Goal: Complete application form: Complete application form

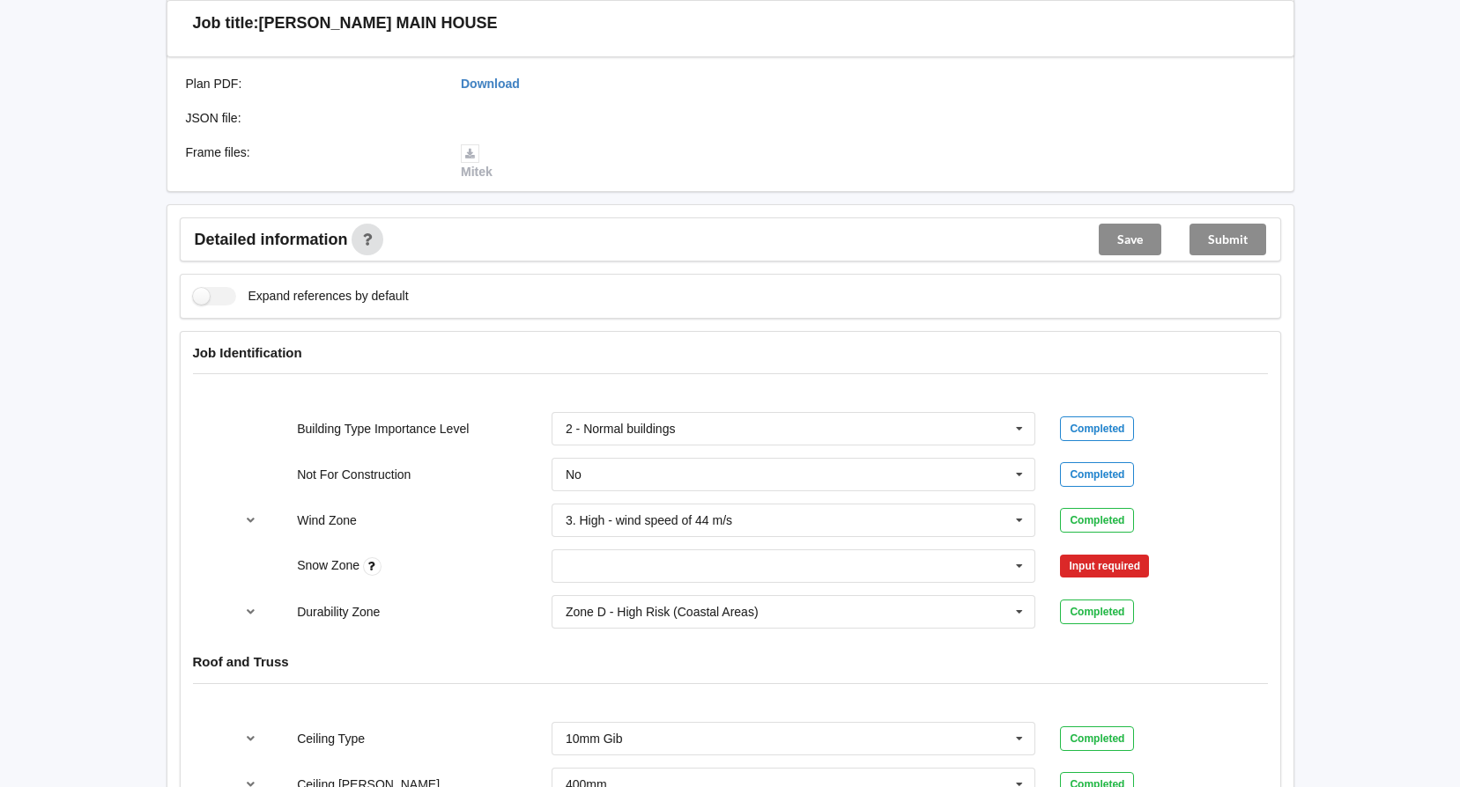
scroll to position [529, 0]
click at [1023, 549] on icon at bounding box center [1019, 565] width 26 height 33
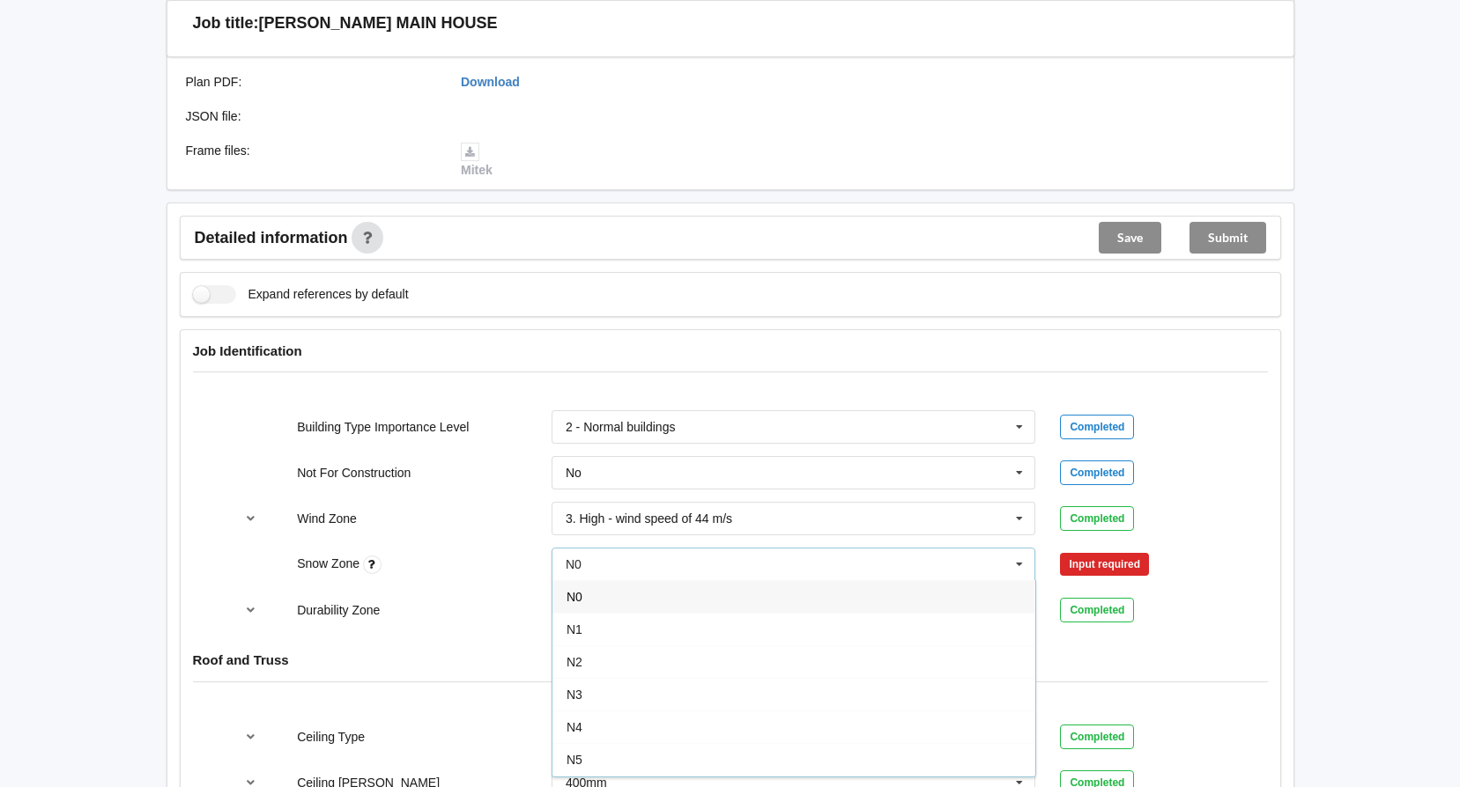
click at [667, 580] on div "N0" at bounding box center [793, 596] width 483 height 33
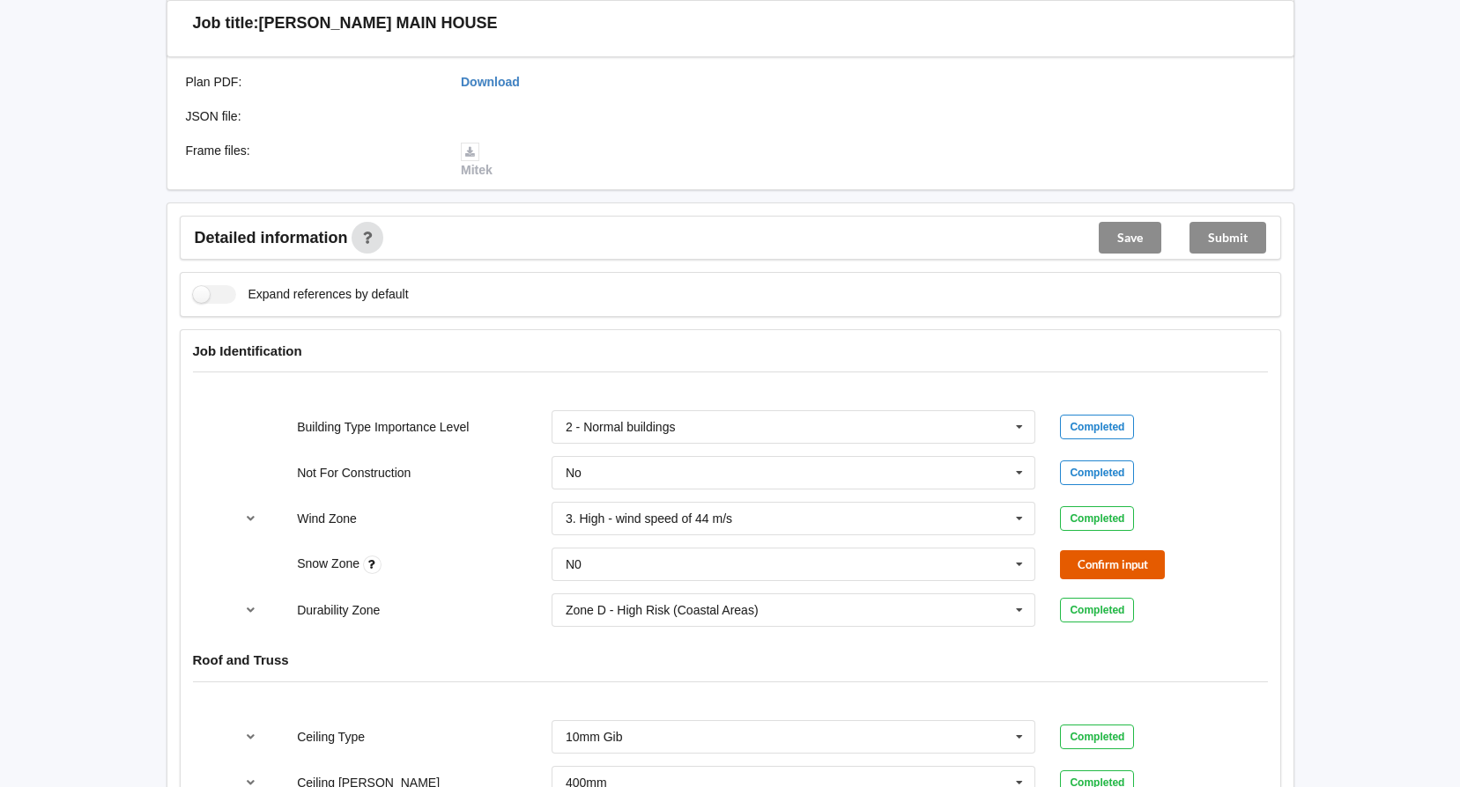
click at [1120, 551] on button "Confirm input" at bounding box center [1112, 565] width 105 height 29
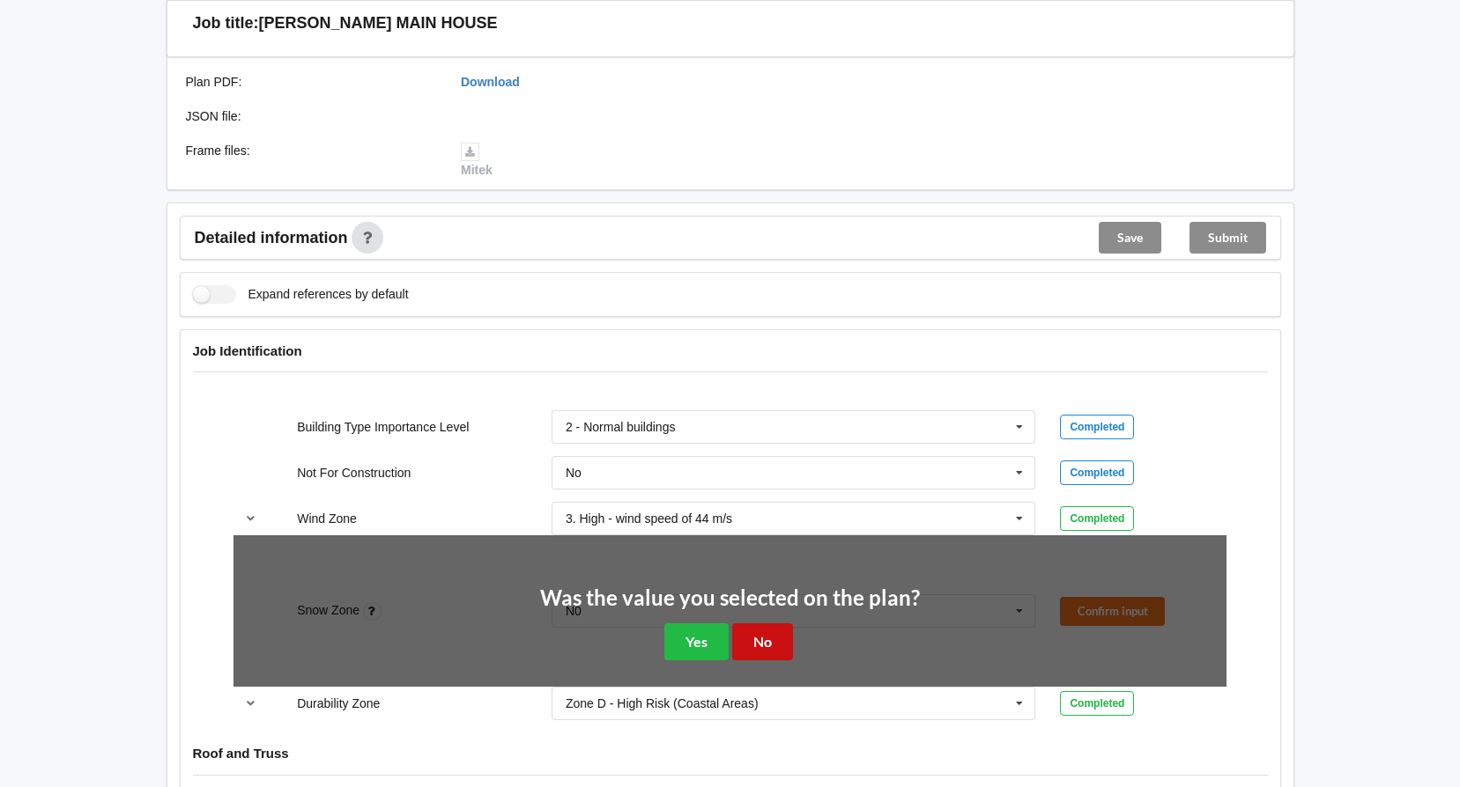
click at [767, 624] on button "No" at bounding box center [762, 642] width 61 height 36
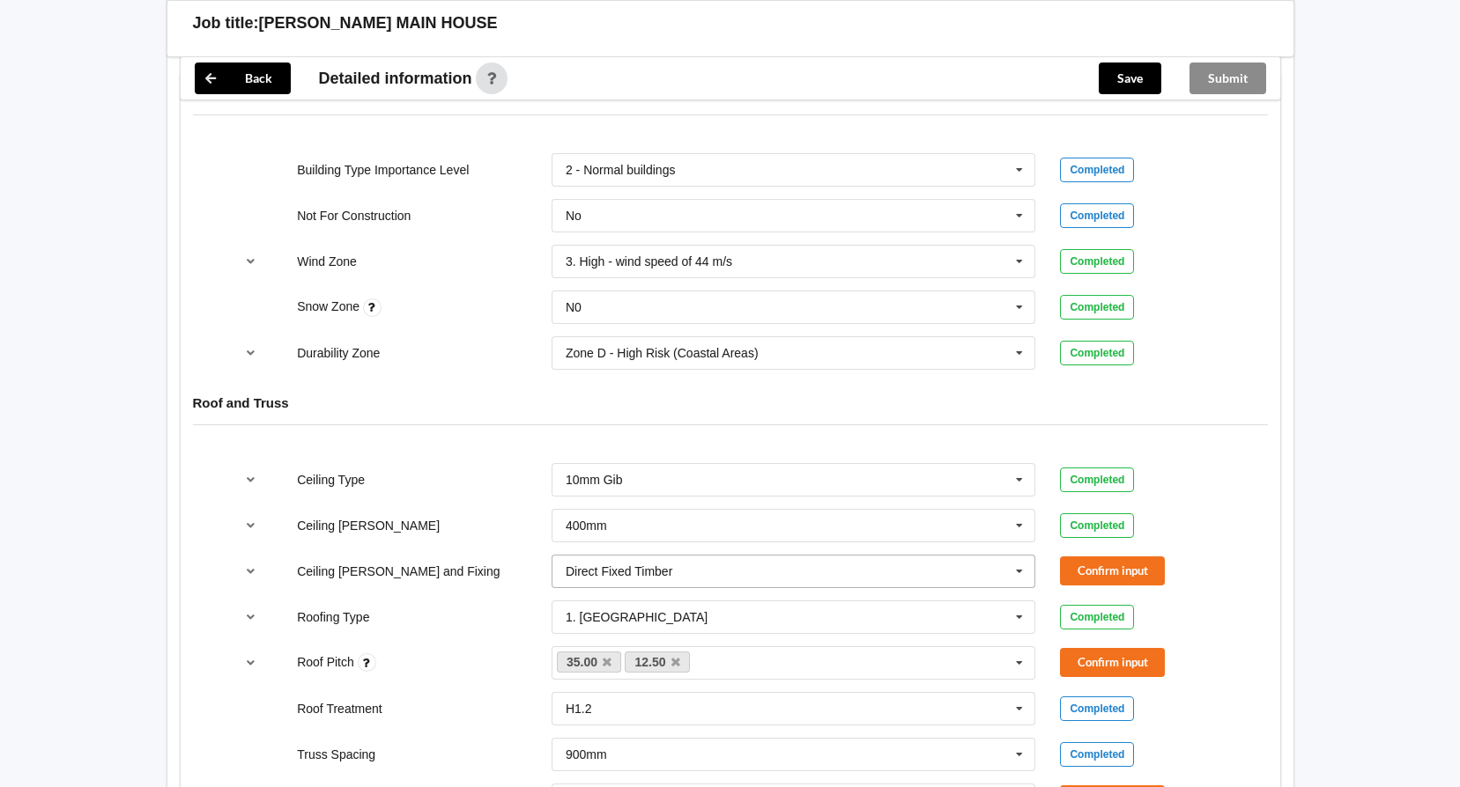
scroll to position [793, 0]
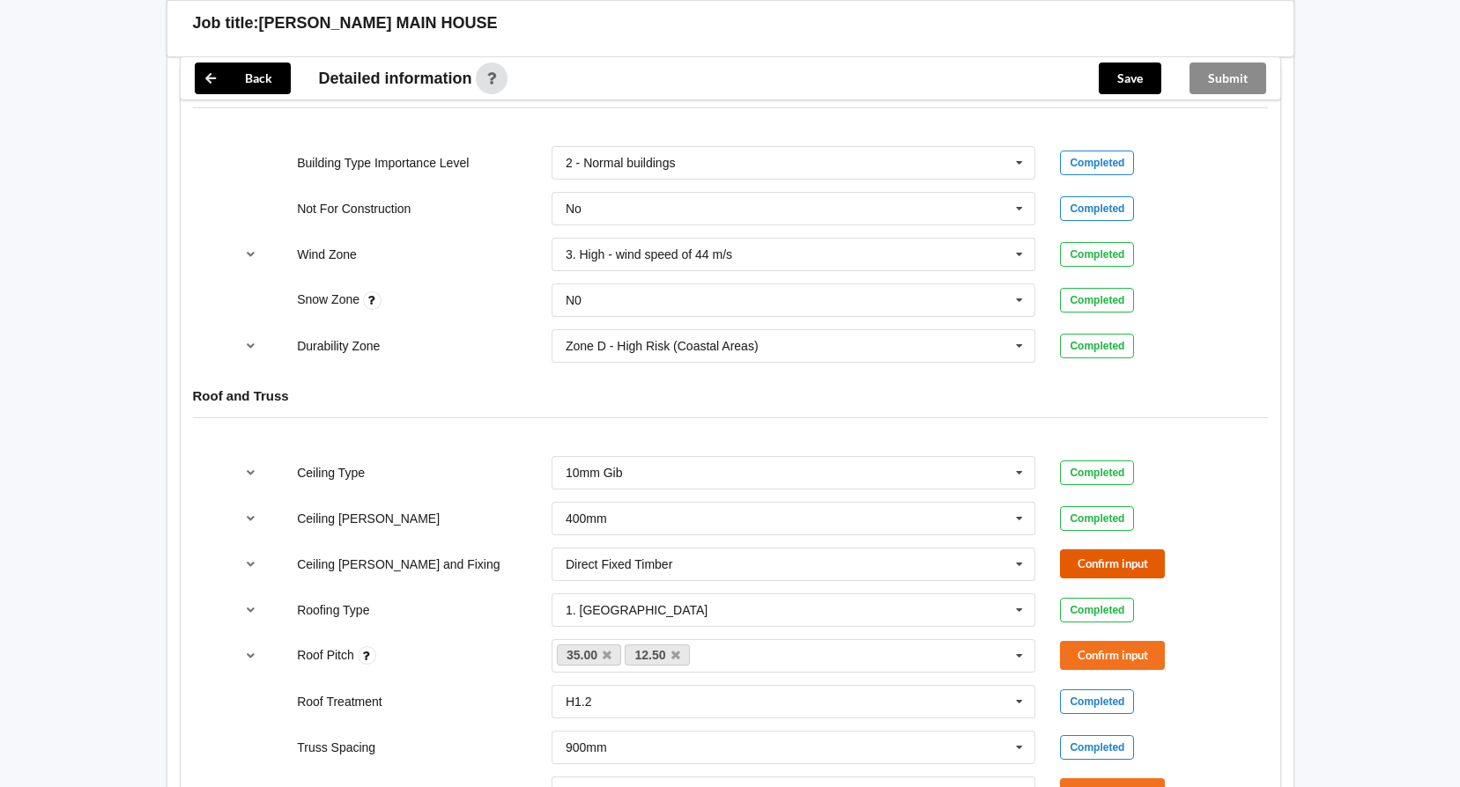
click at [1096, 550] on button "Confirm input" at bounding box center [1112, 564] width 105 height 29
click at [1127, 641] on button "Confirm input" at bounding box center [1112, 655] width 105 height 29
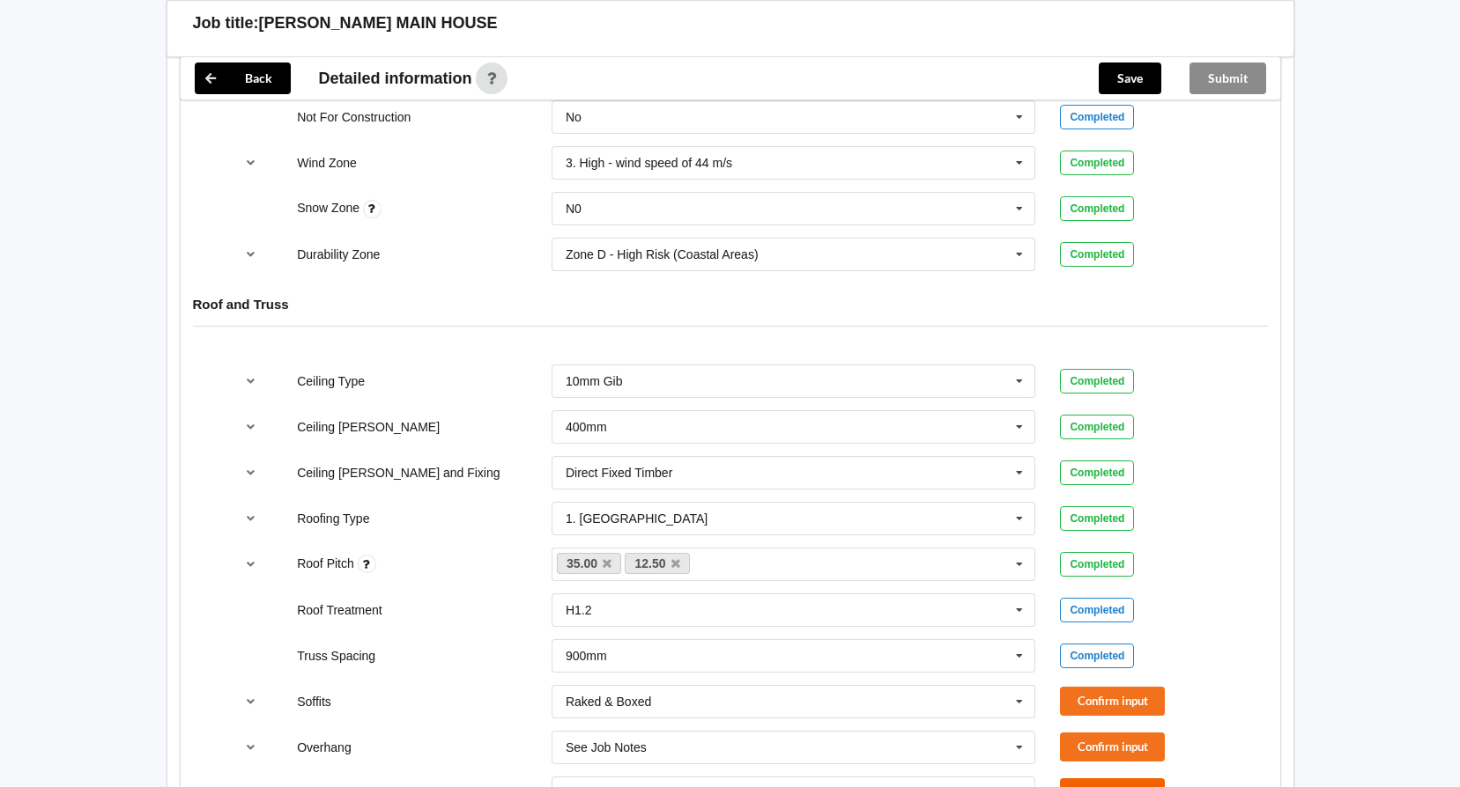
scroll to position [1145, 0]
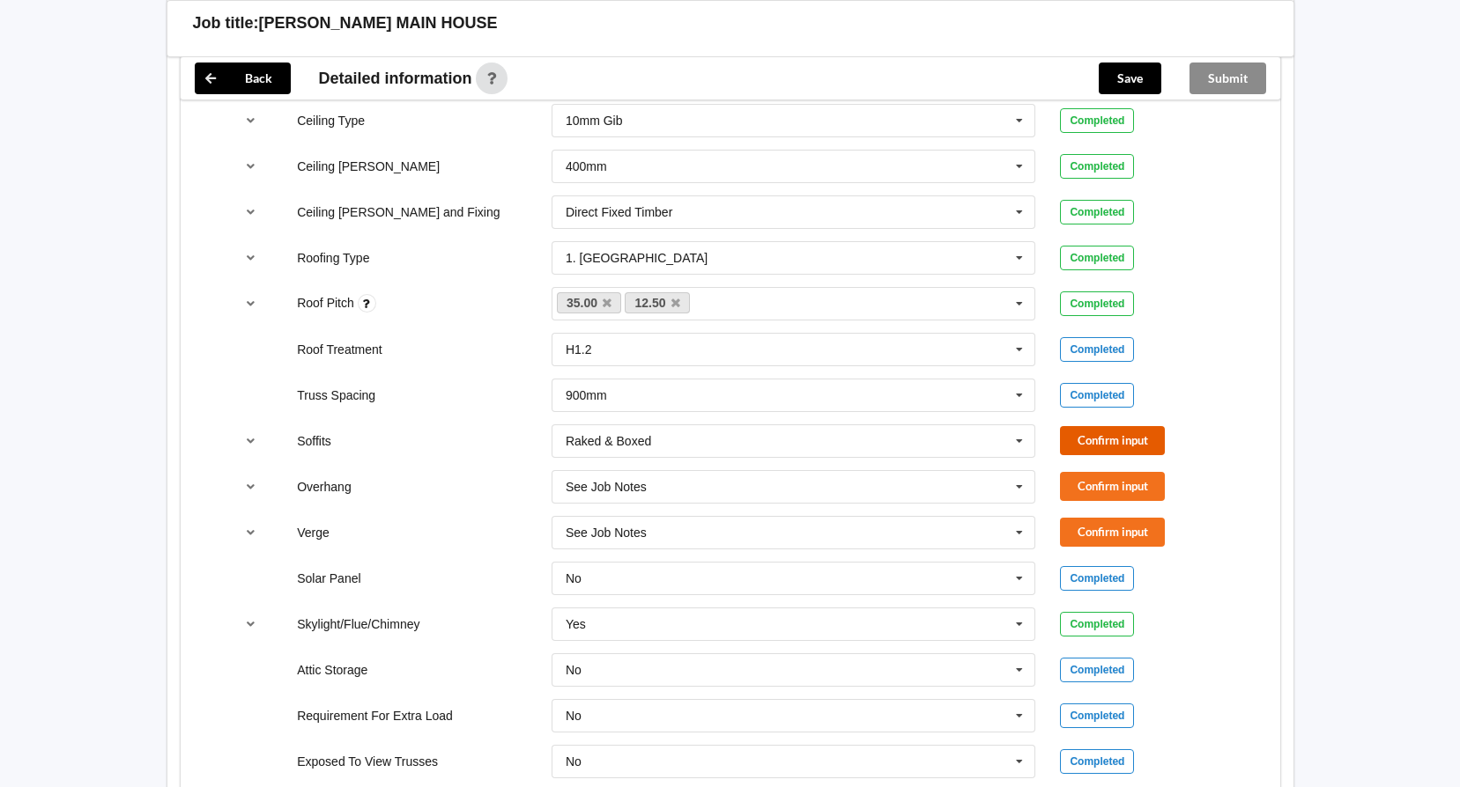
click at [1131, 426] on button "Confirm input" at bounding box center [1112, 440] width 105 height 29
click at [1116, 482] on button "Confirm input" at bounding box center [1112, 486] width 105 height 29
click at [1116, 518] on button "Confirm input" at bounding box center [1112, 532] width 105 height 29
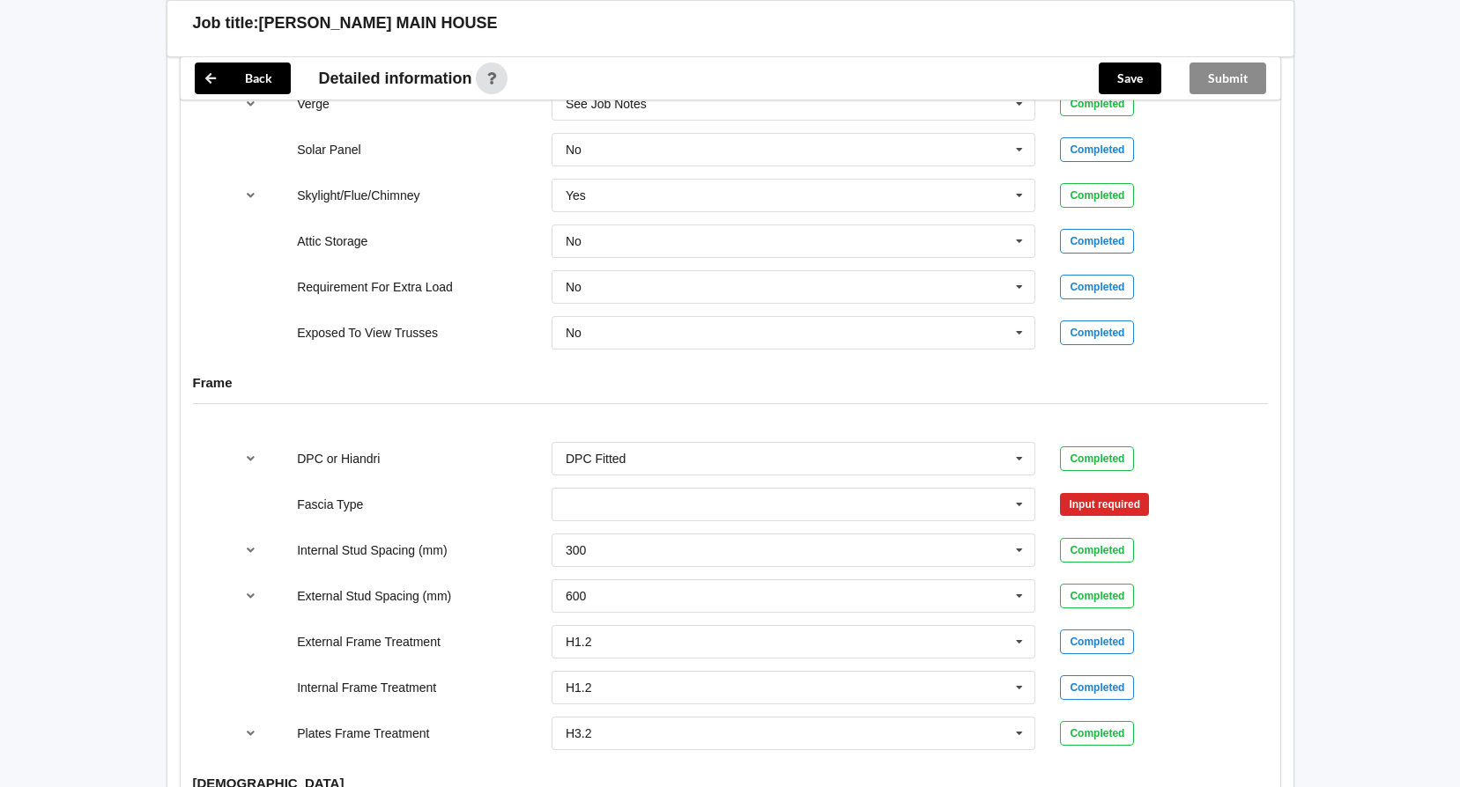
scroll to position [1762, 0]
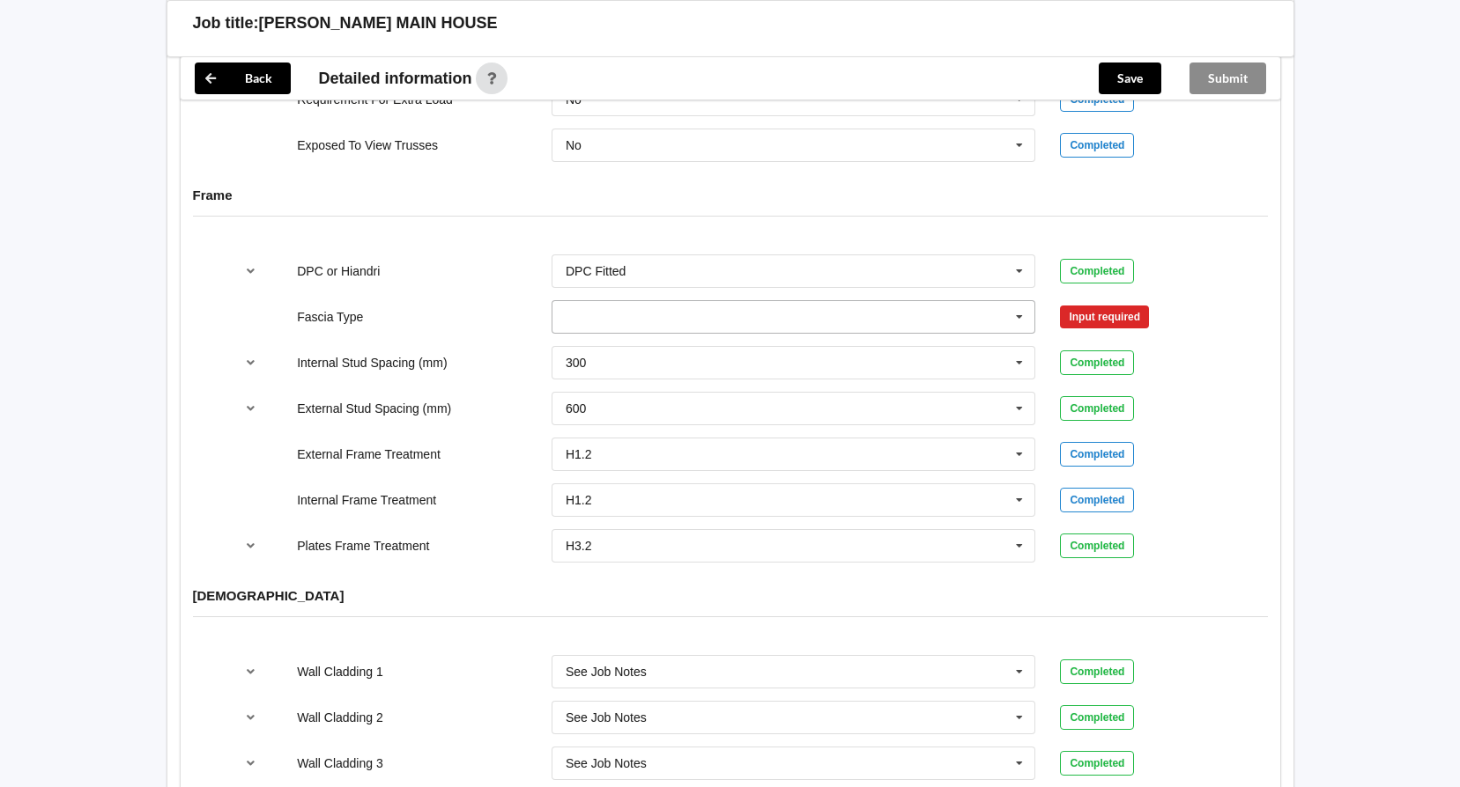
click at [1022, 302] on icon at bounding box center [1019, 317] width 26 height 33
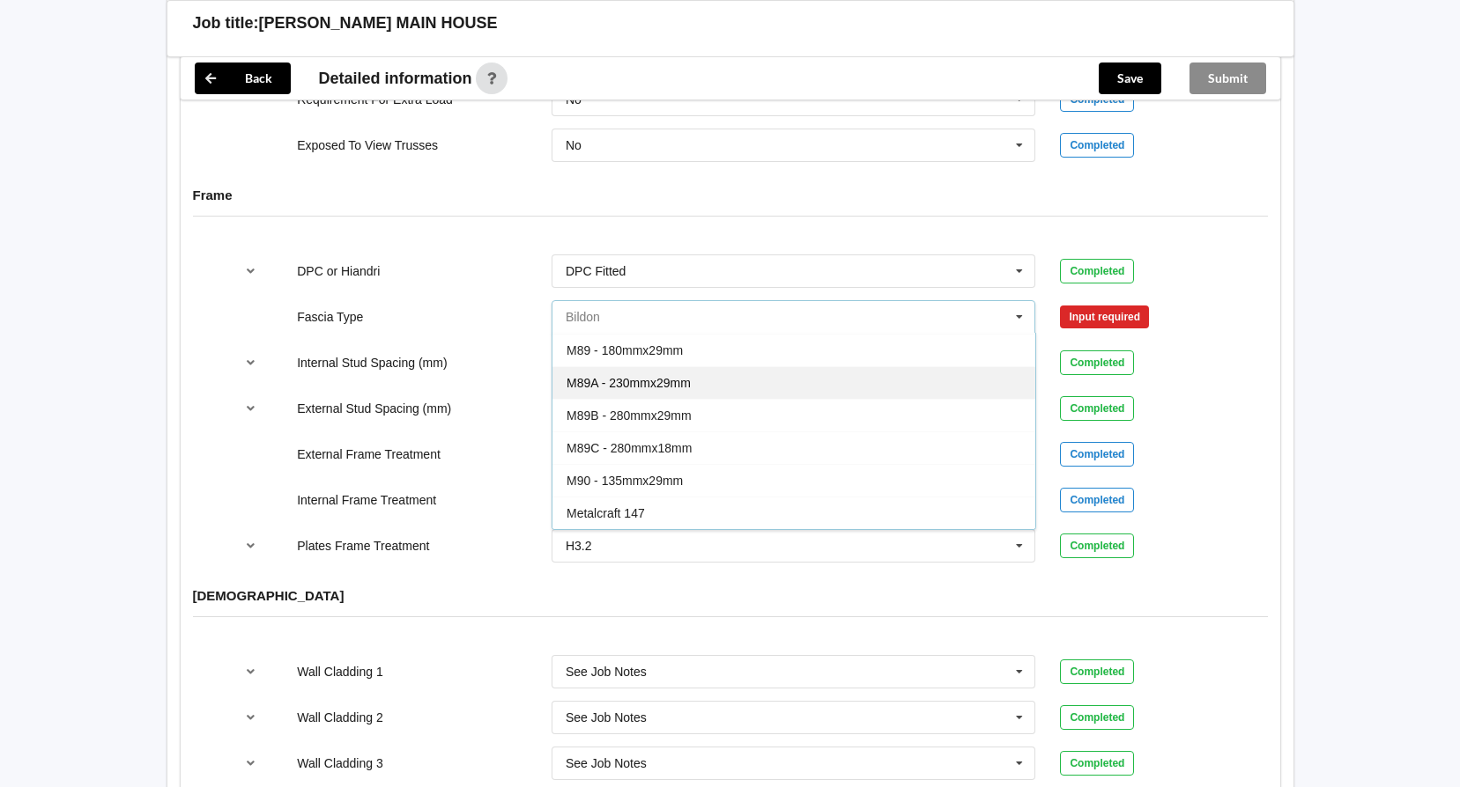
scroll to position [88, 0]
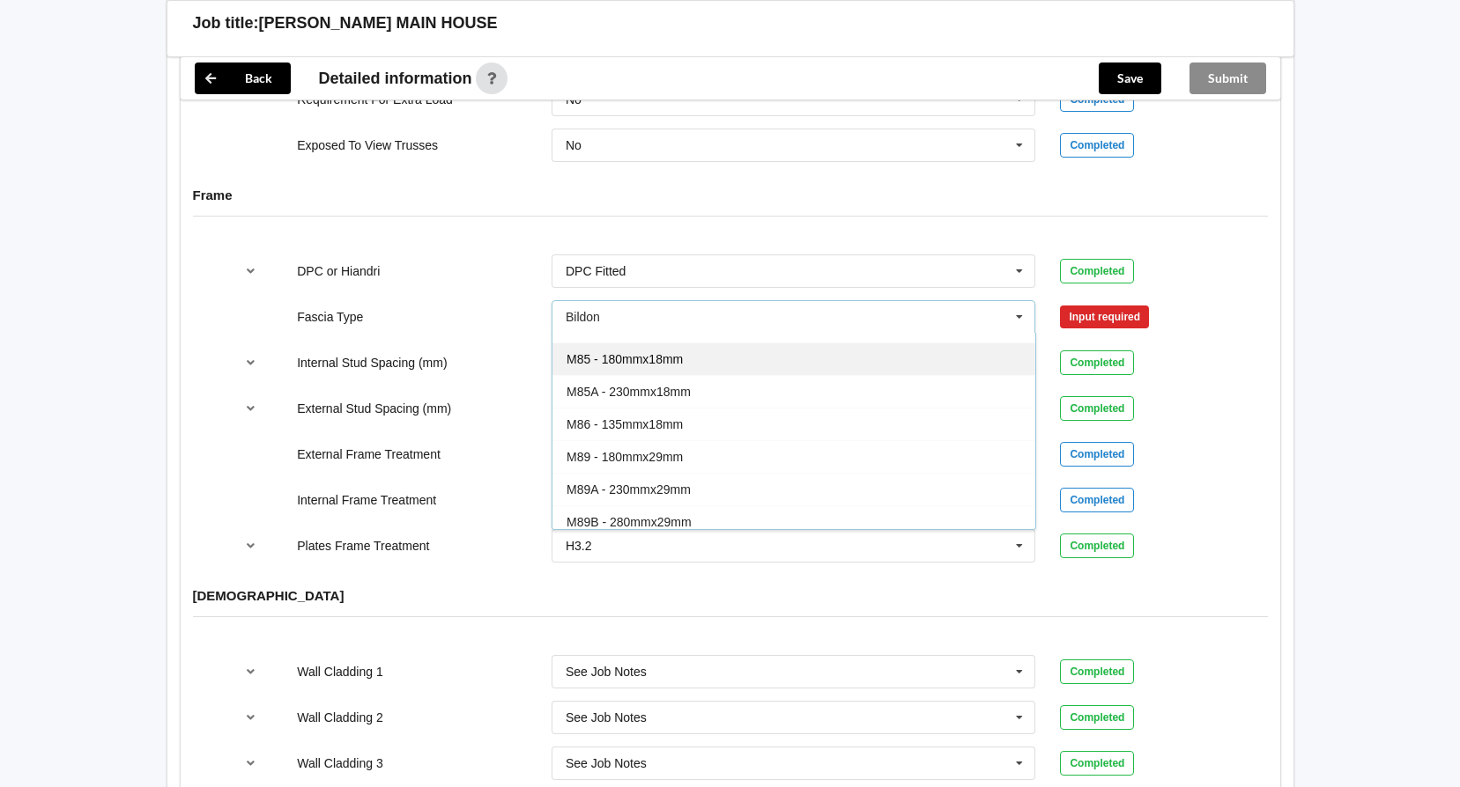
click at [697, 343] on div "M85 - 180mmx18mm" at bounding box center [793, 359] width 483 height 33
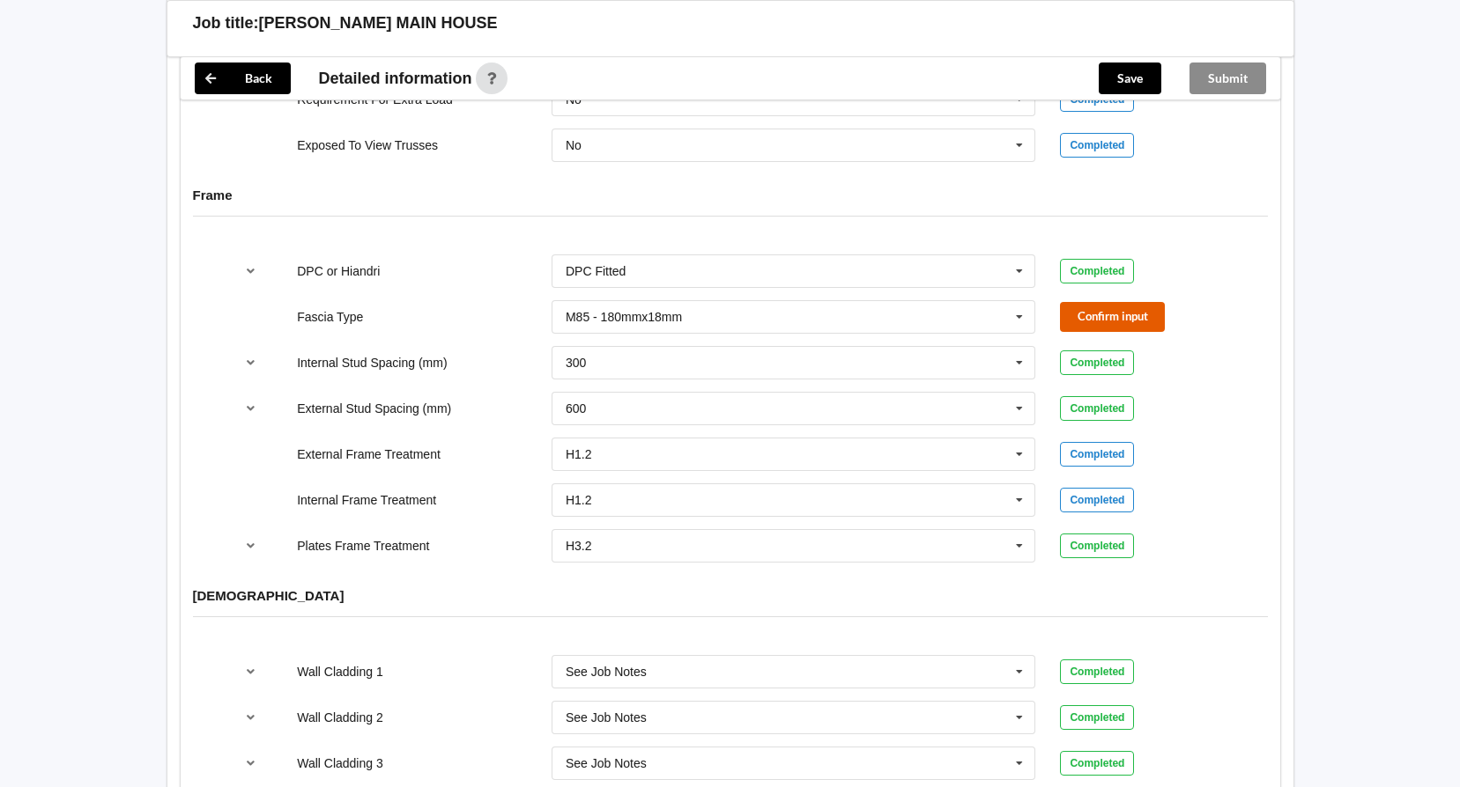
click at [1120, 302] on button "Confirm input" at bounding box center [1112, 316] width 105 height 29
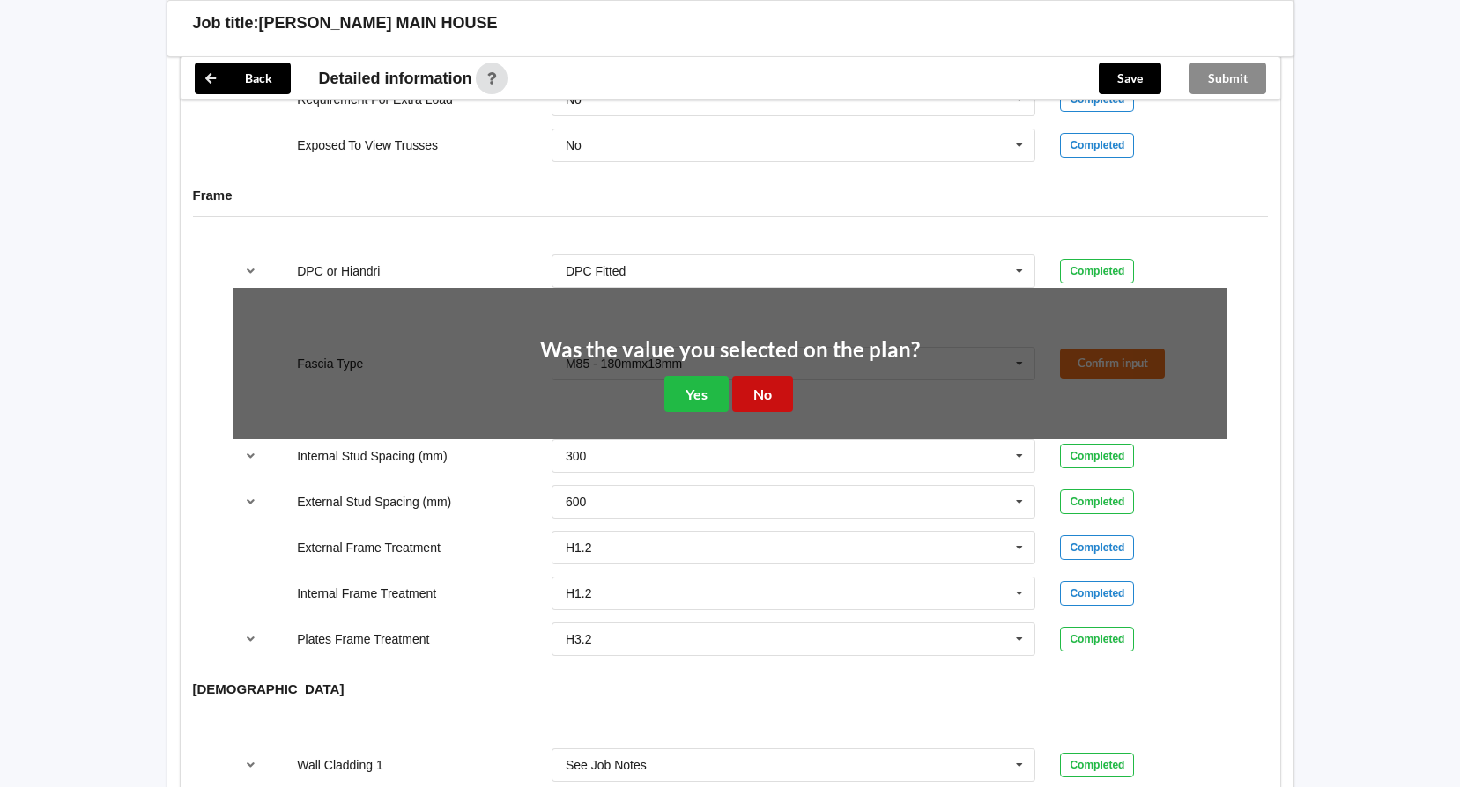
click at [751, 376] on button "No" at bounding box center [762, 394] width 61 height 36
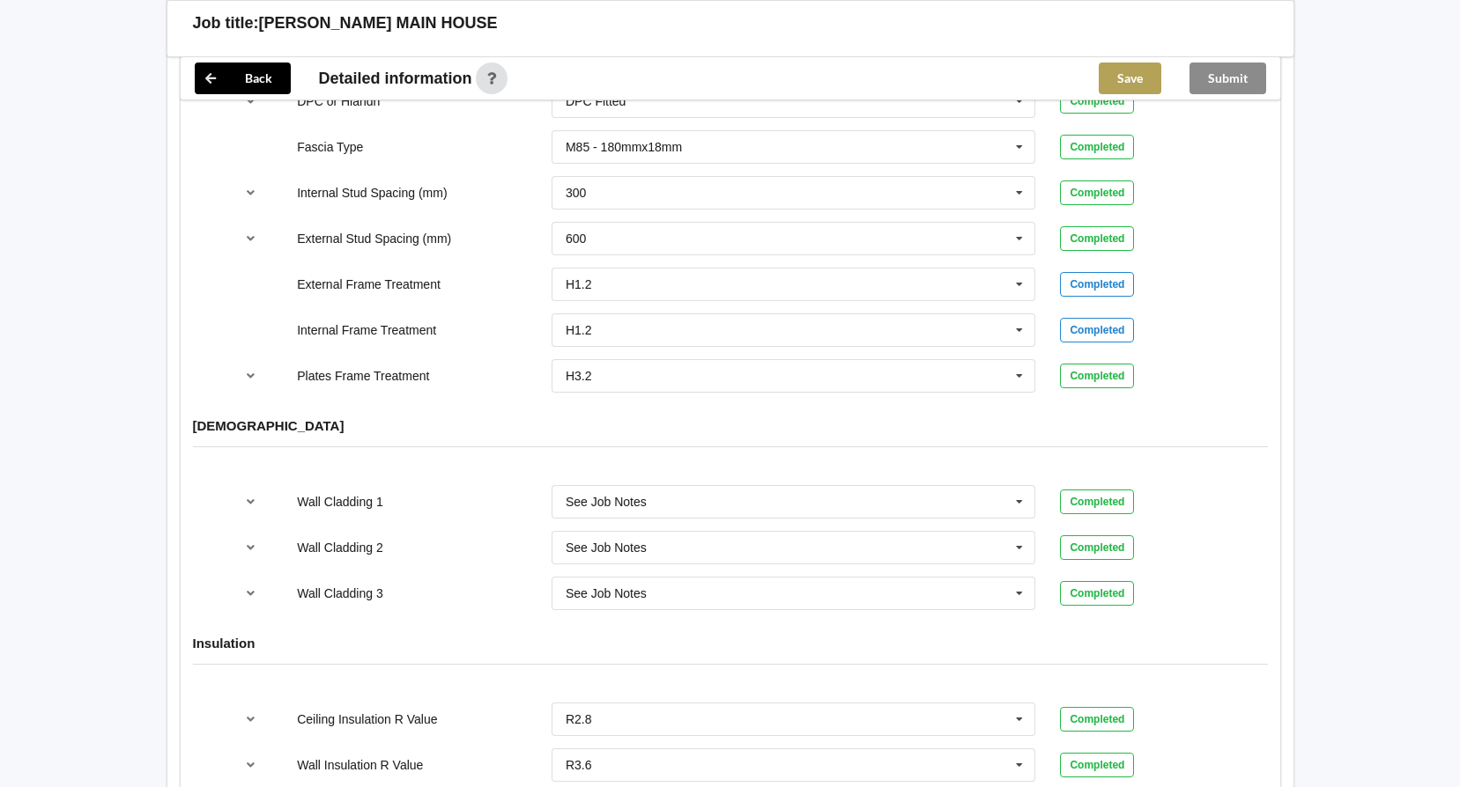
click at [1127, 84] on button "Save" at bounding box center [1129, 79] width 63 height 32
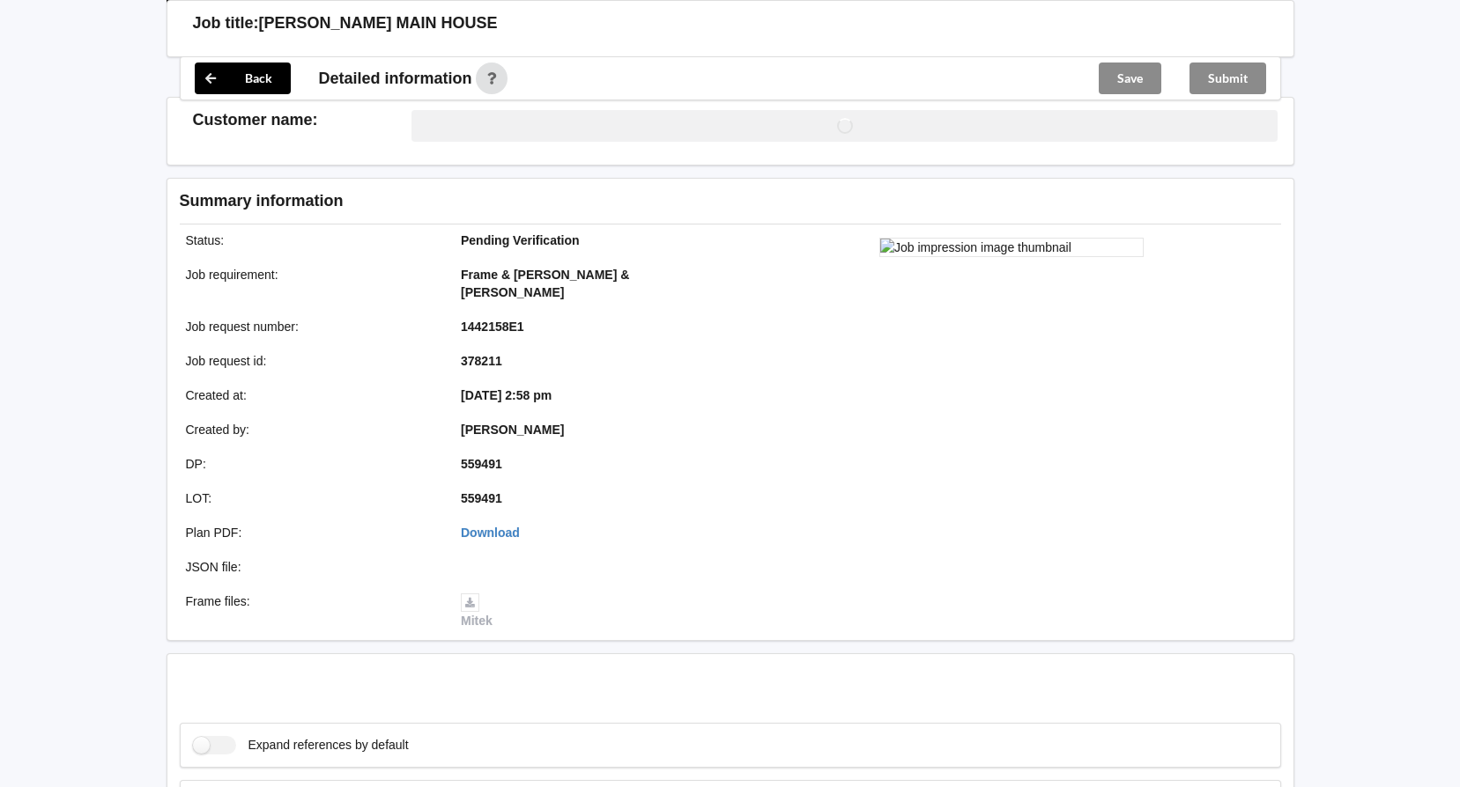
scroll to position [1932, 0]
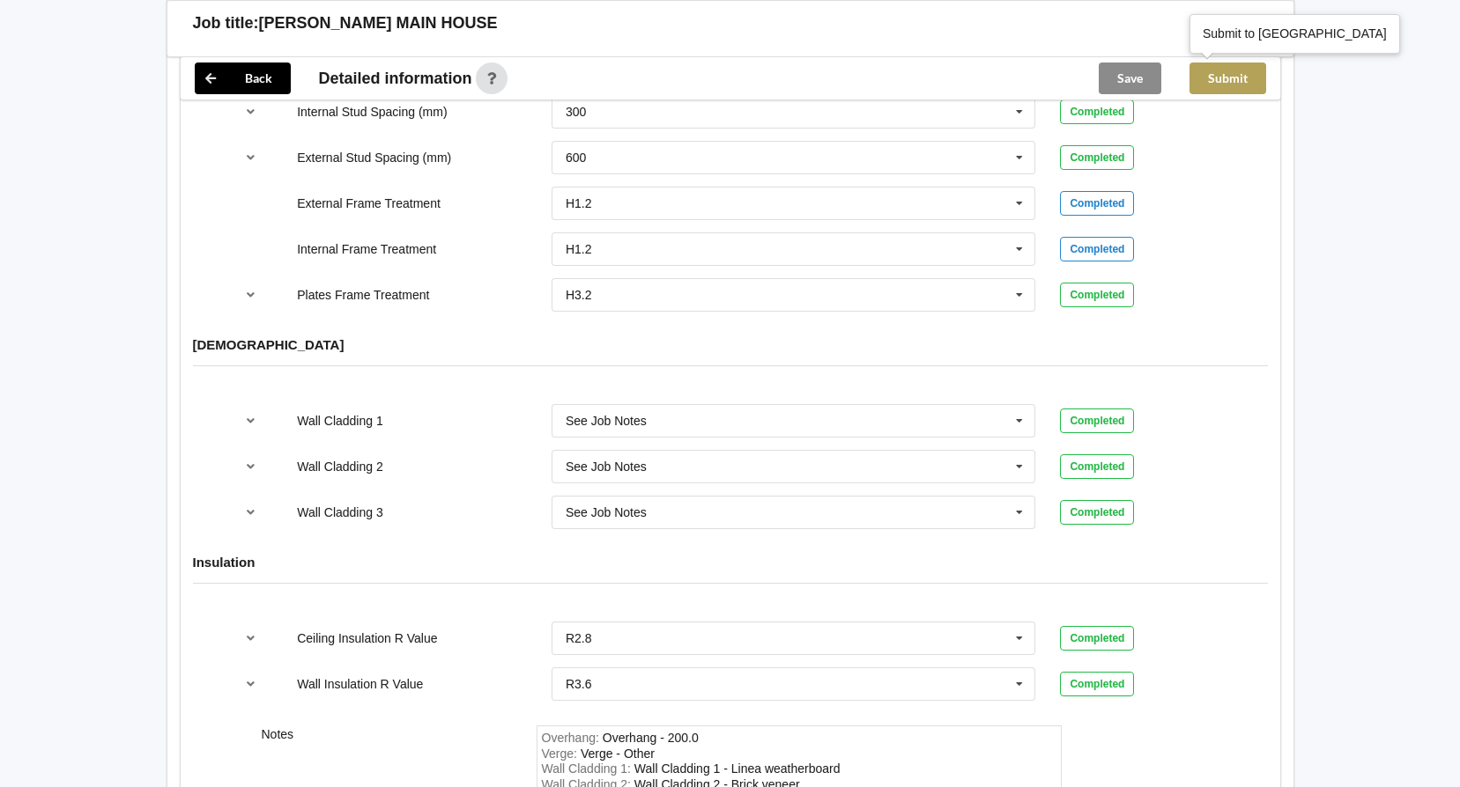
click at [1235, 70] on button "Submit" at bounding box center [1227, 79] width 77 height 32
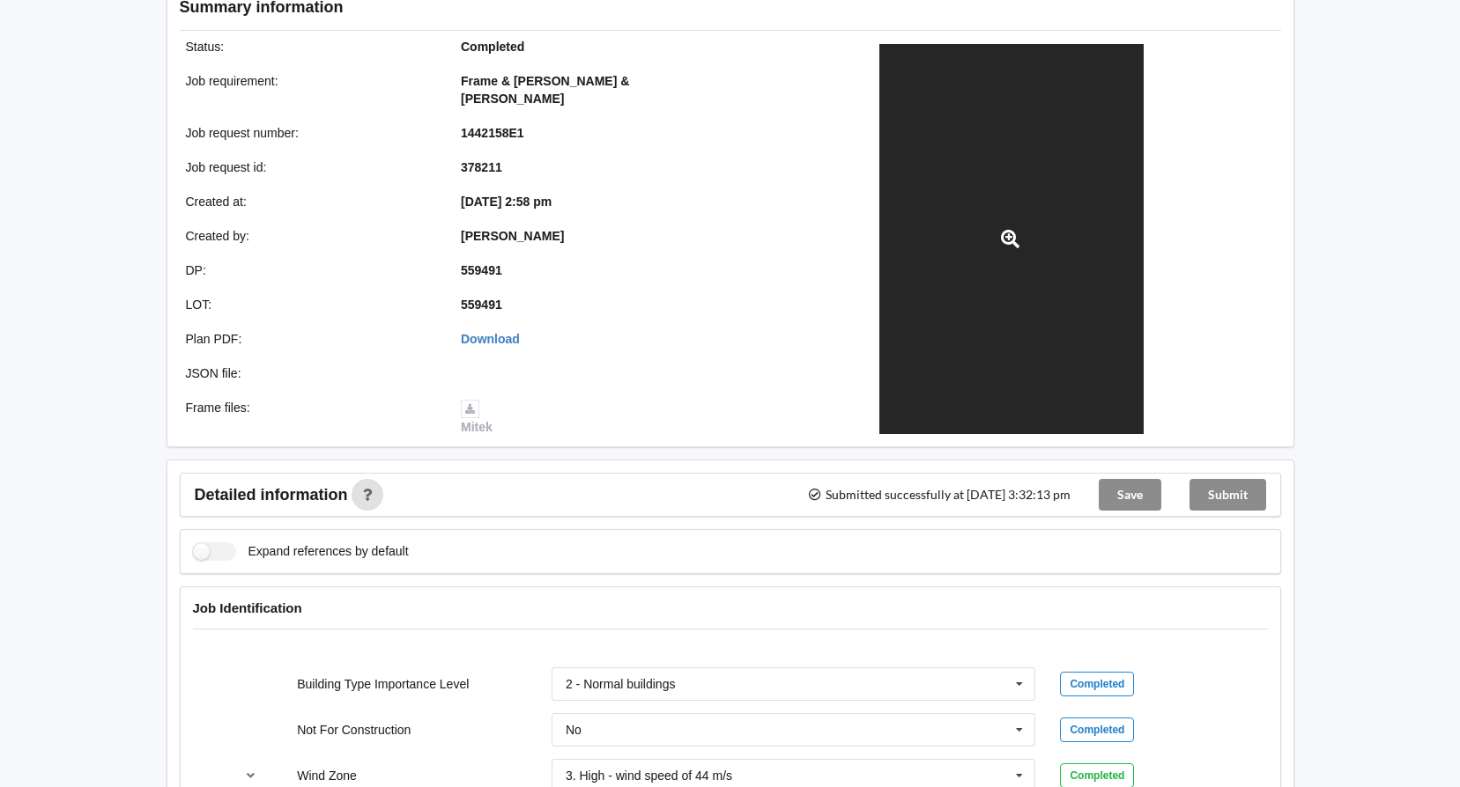
scroll to position [0, 0]
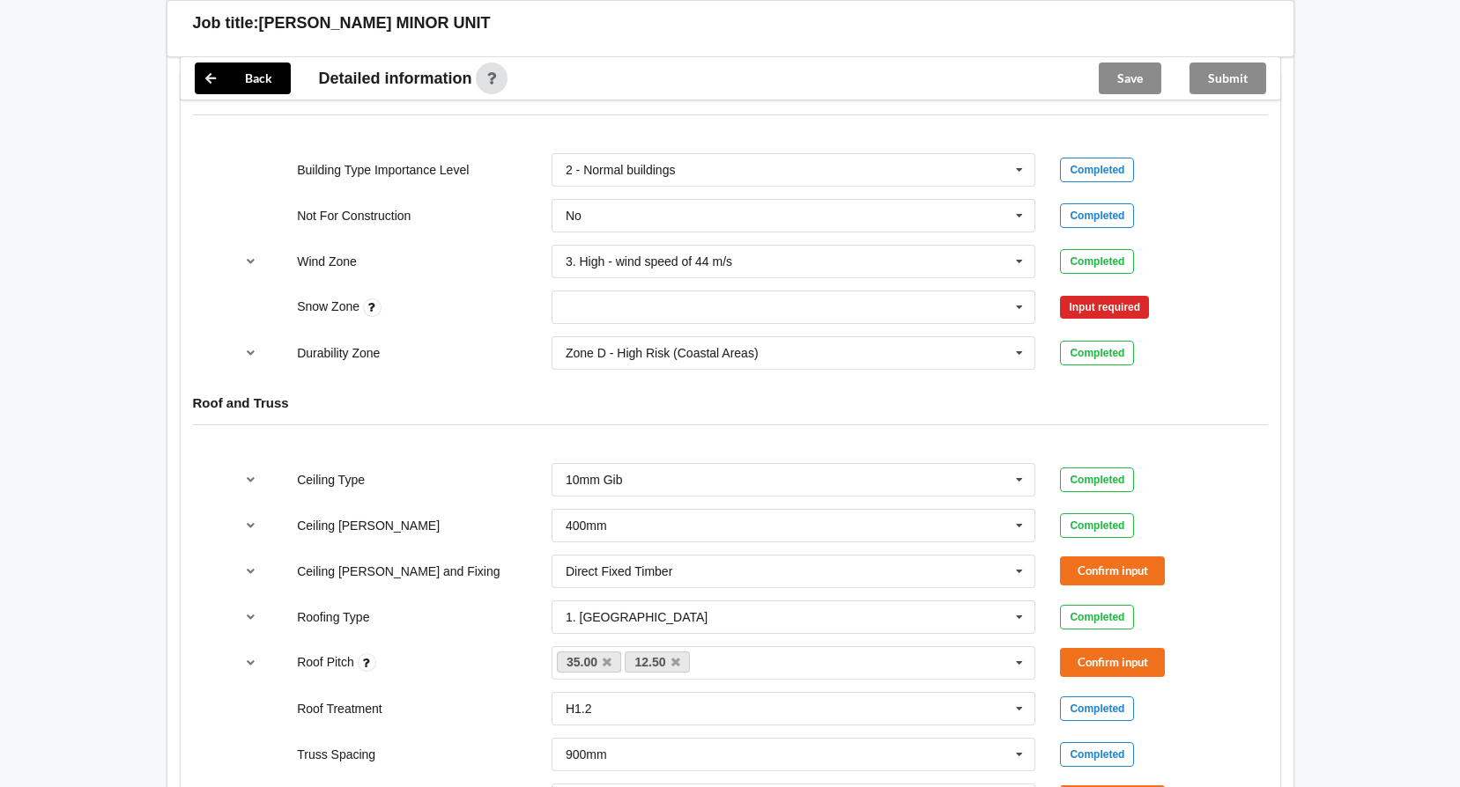
scroll to position [793, 0]
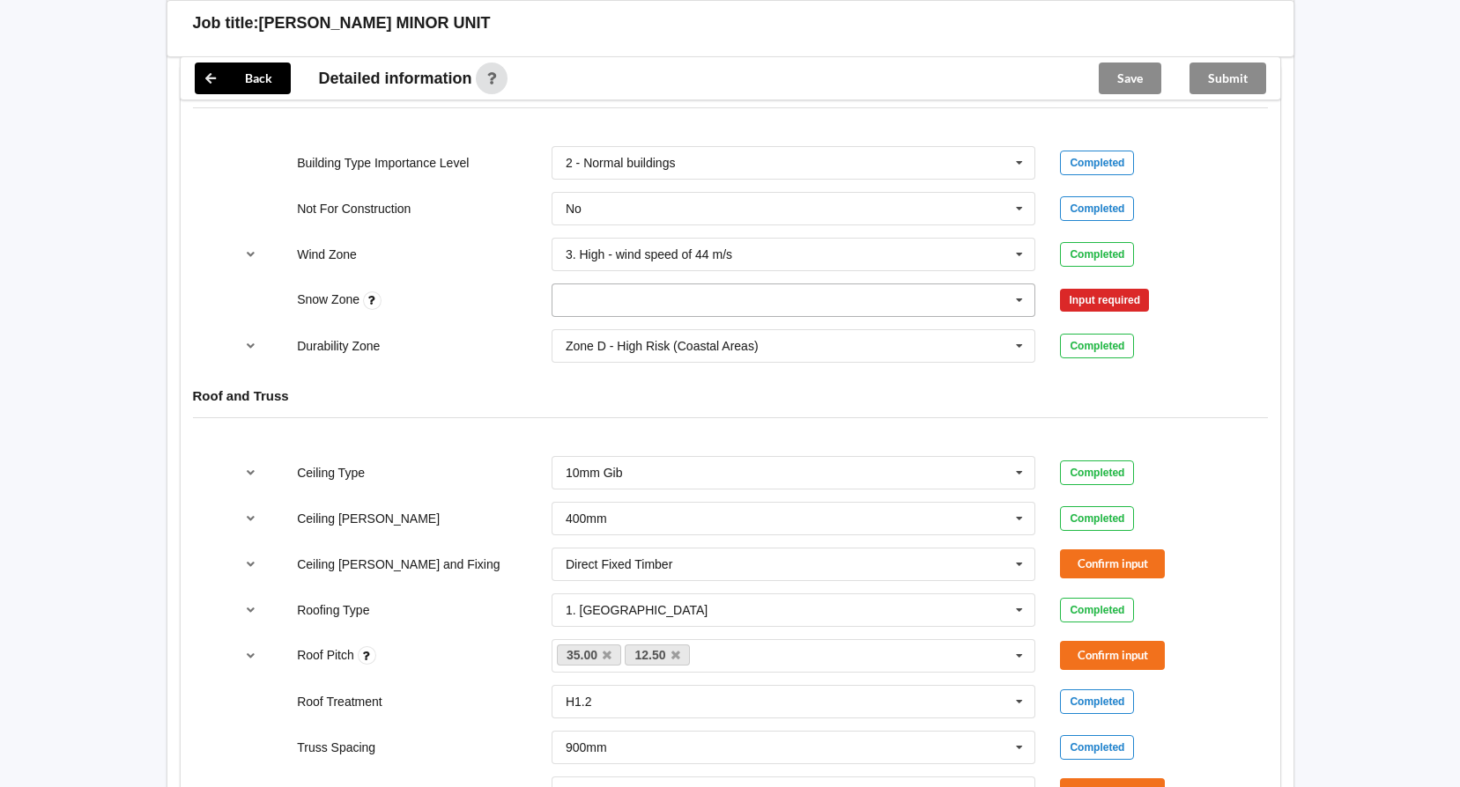
click at [1018, 285] on icon at bounding box center [1019, 301] width 26 height 33
click at [598, 316] on div "N0" at bounding box center [793, 332] width 483 height 33
click at [1135, 286] on button "Confirm input" at bounding box center [1112, 300] width 105 height 29
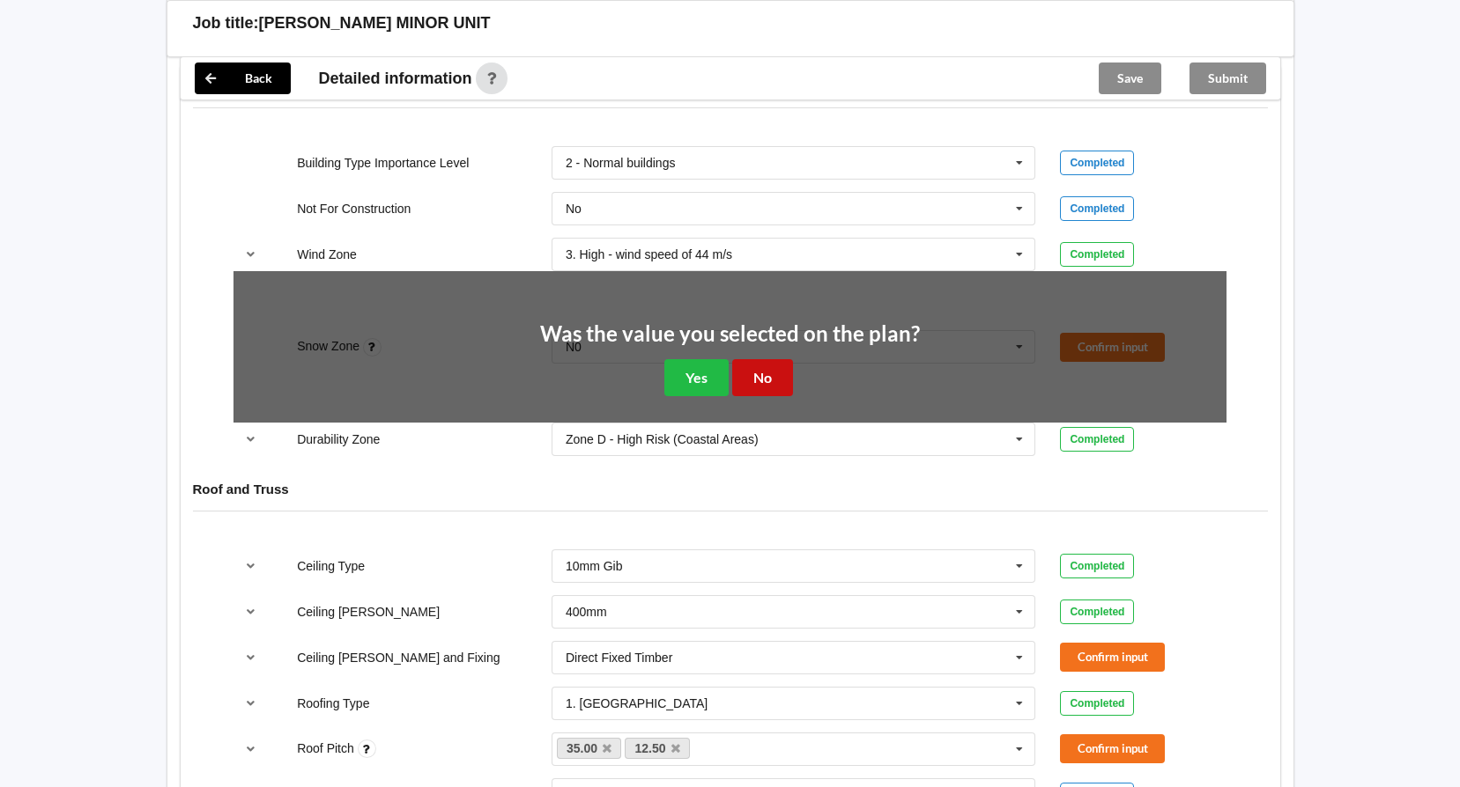
click at [766, 359] on button "No" at bounding box center [762, 377] width 61 height 36
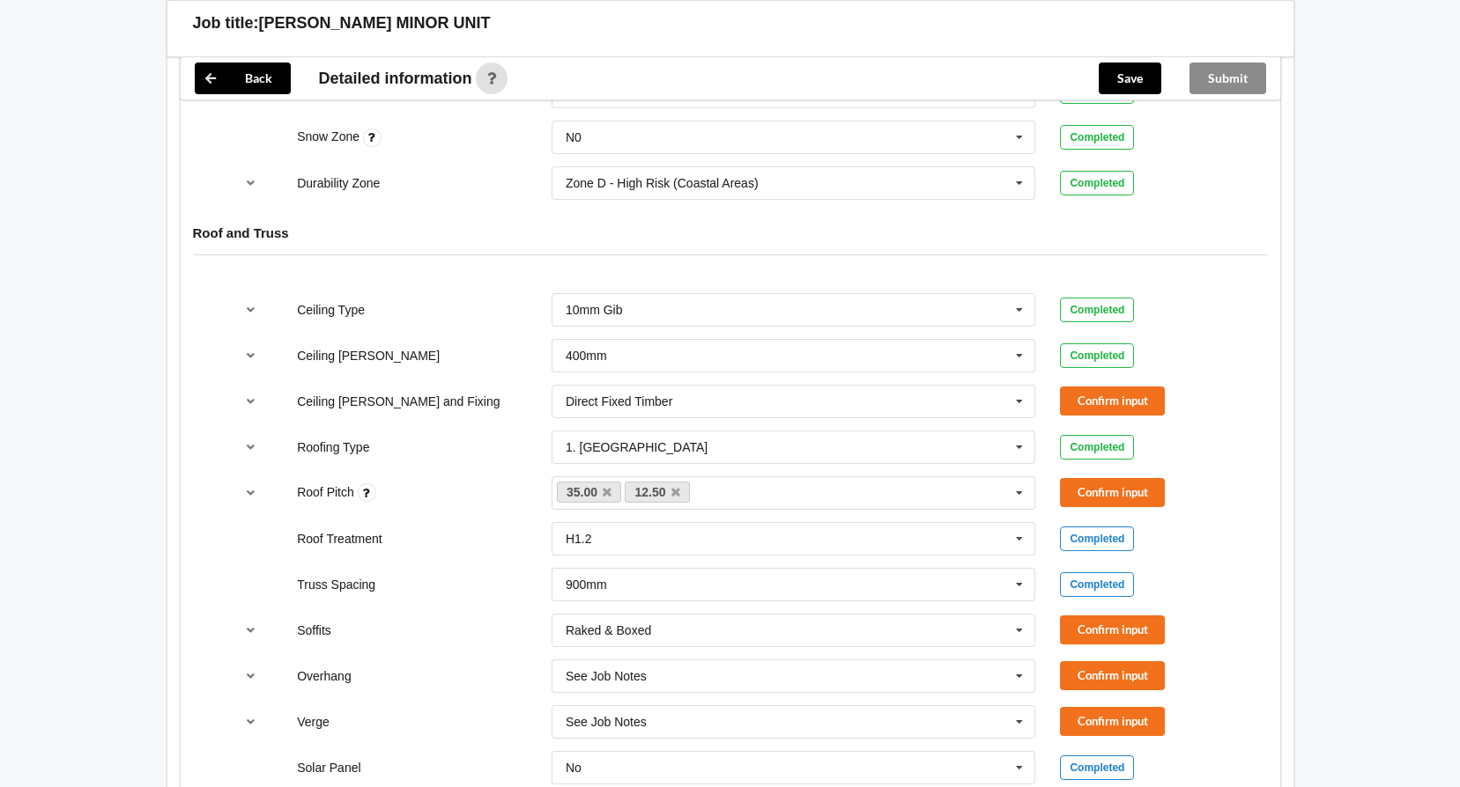
scroll to position [969, 0]
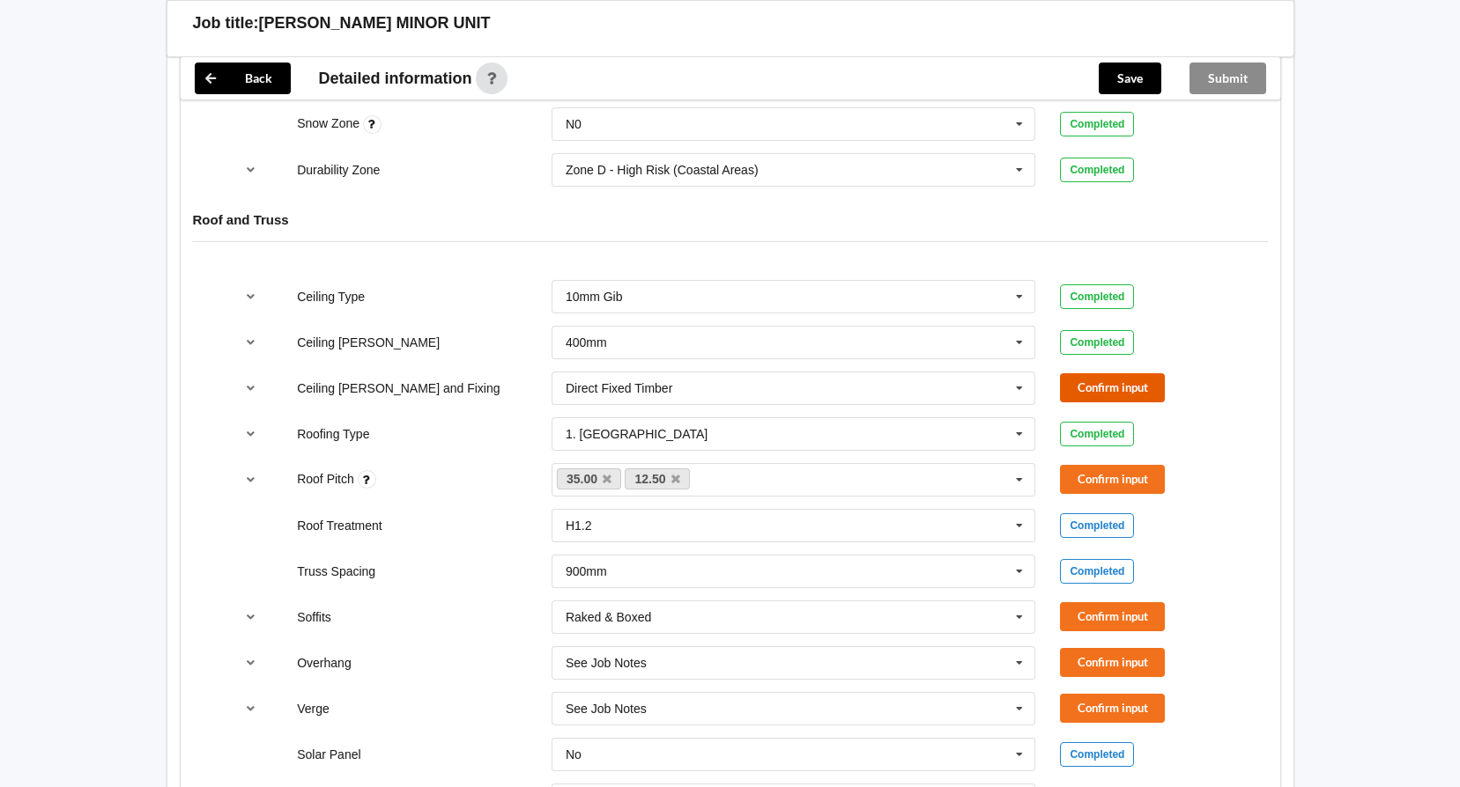
click at [1117, 373] on button "Confirm input" at bounding box center [1112, 387] width 105 height 29
click at [1110, 451] on div "Roof Pitch 35.00 12.50 None Confirm input" at bounding box center [729, 480] width 1017 height 58
click at [1095, 465] on button "Confirm input" at bounding box center [1112, 479] width 105 height 29
click at [681, 469] on link "12.50" at bounding box center [657, 479] width 65 height 21
click at [676, 474] on icon at bounding box center [675, 479] width 9 height 11
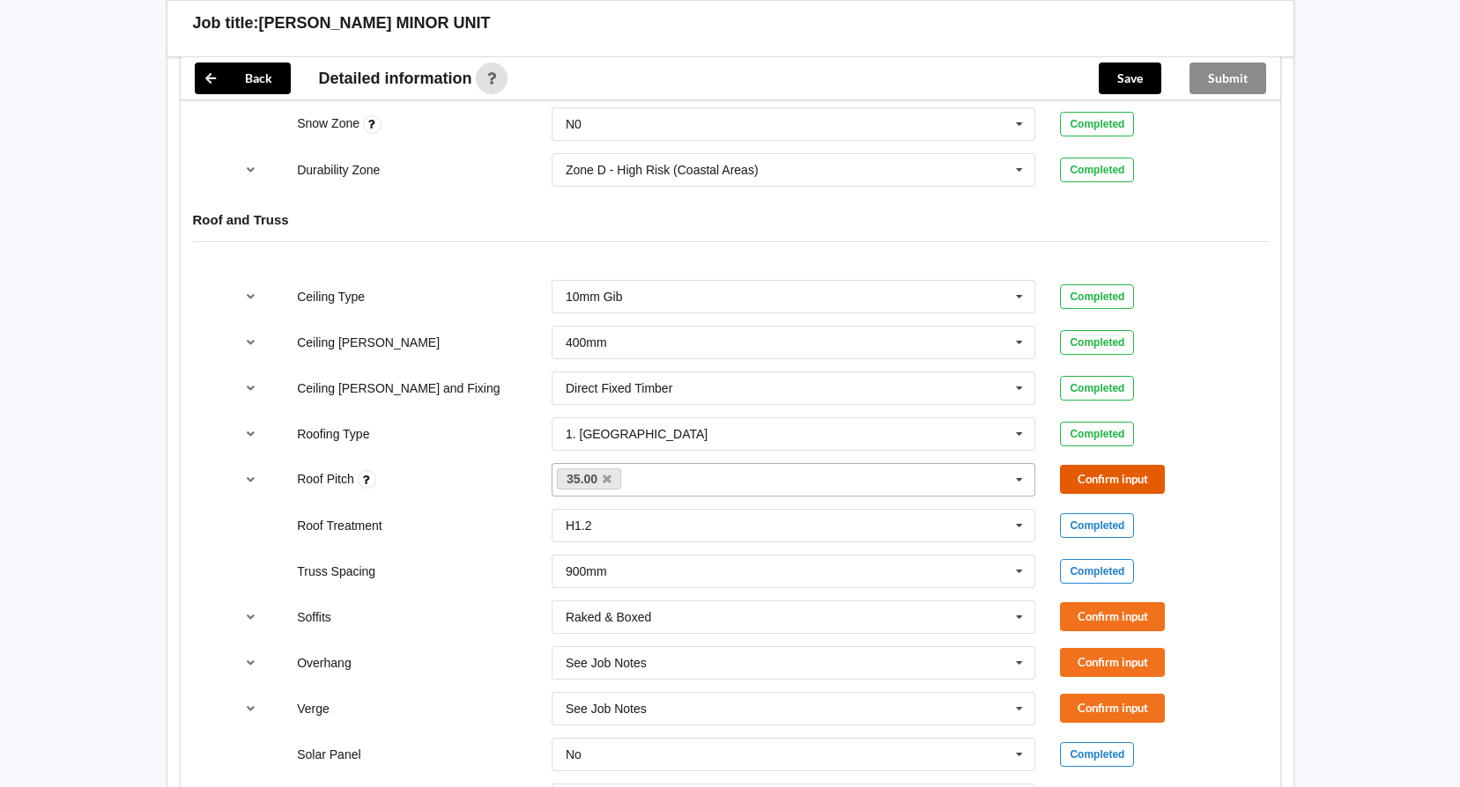
click at [1120, 465] on button "Confirm input" at bounding box center [1112, 479] width 105 height 29
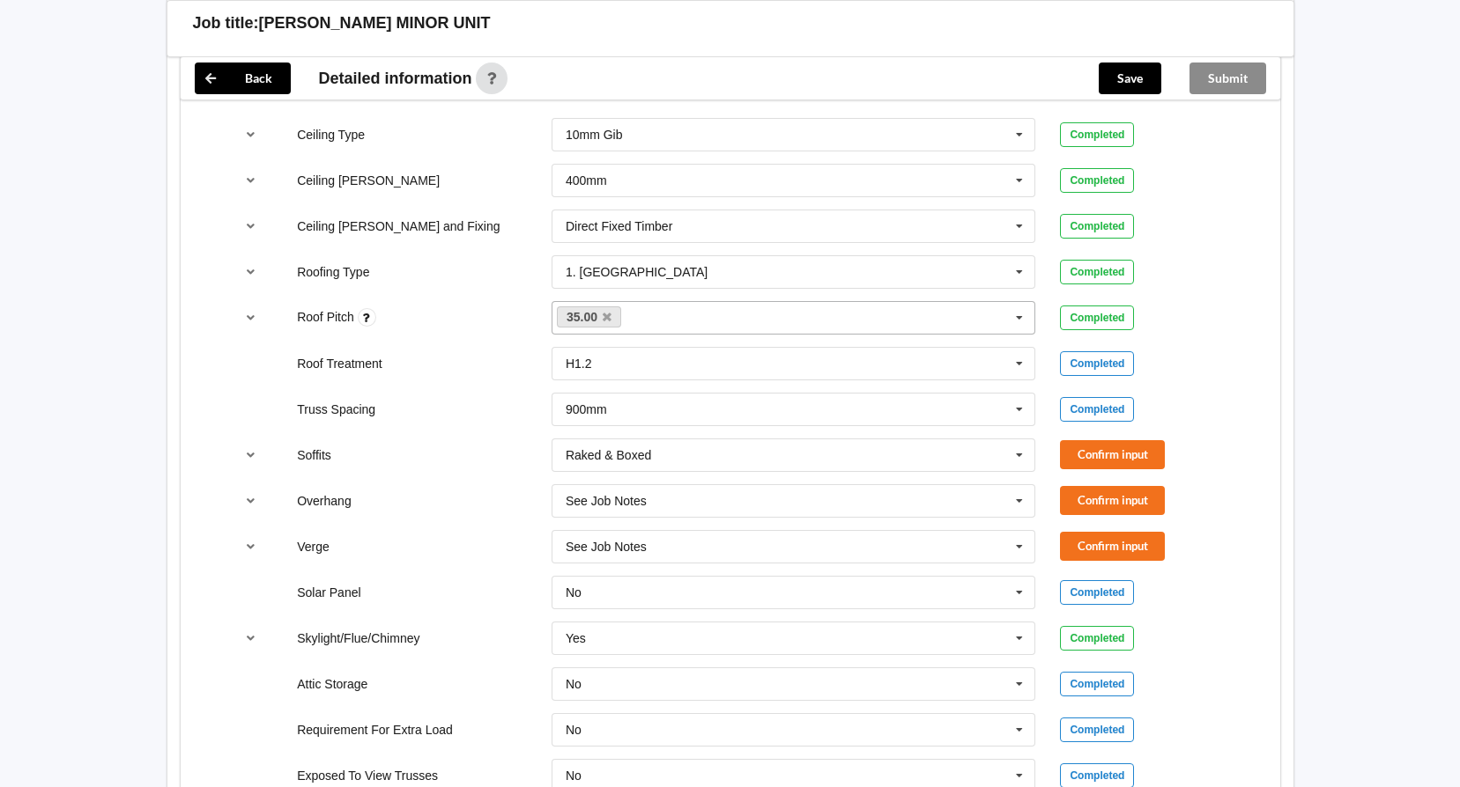
scroll to position [1145, 0]
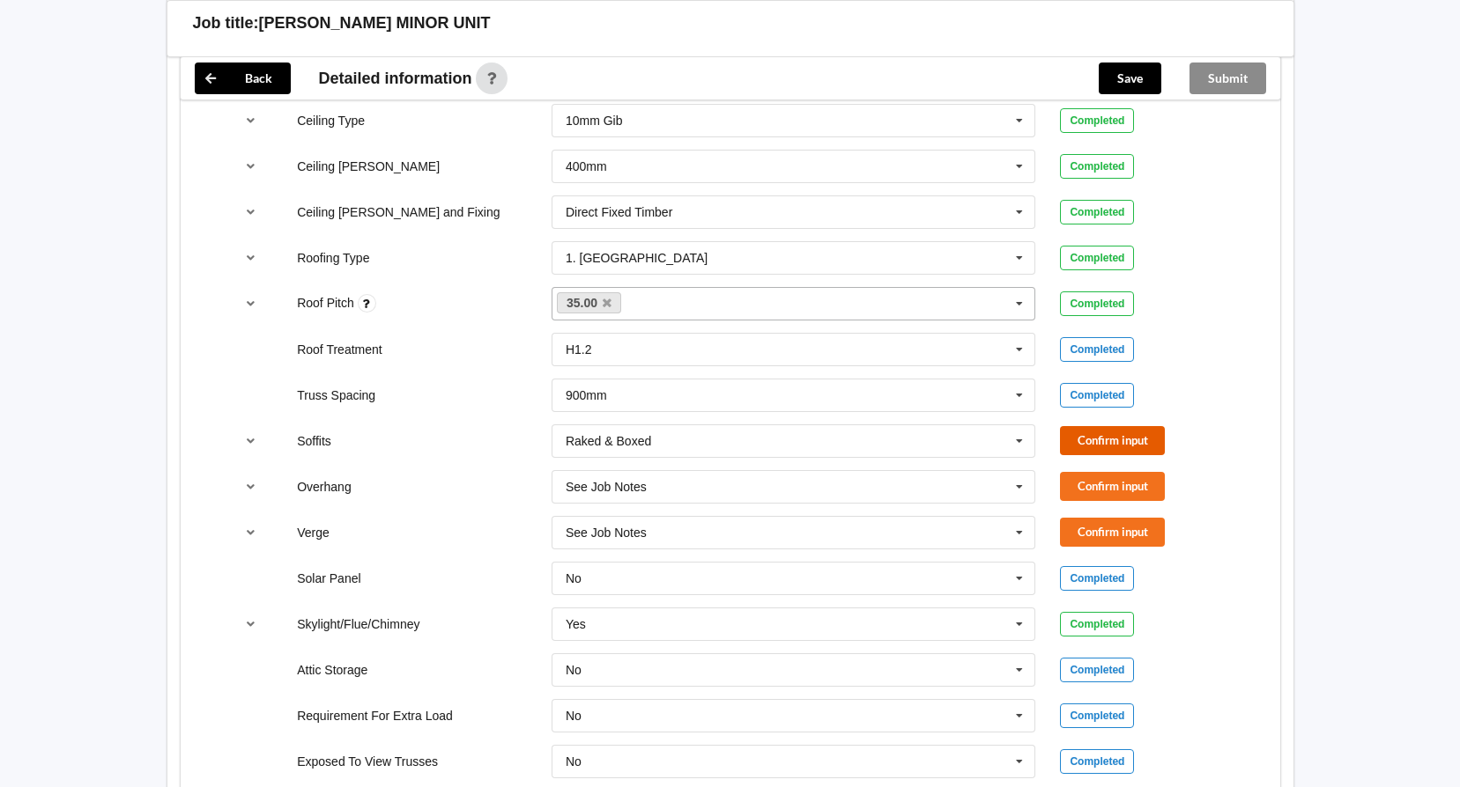
click at [1105, 426] on button "Confirm input" at bounding box center [1112, 440] width 105 height 29
click at [1113, 472] on button "Confirm input" at bounding box center [1112, 486] width 105 height 29
click at [1100, 529] on button "Confirm input" at bounding box center [1112, 532] width 105 height 29
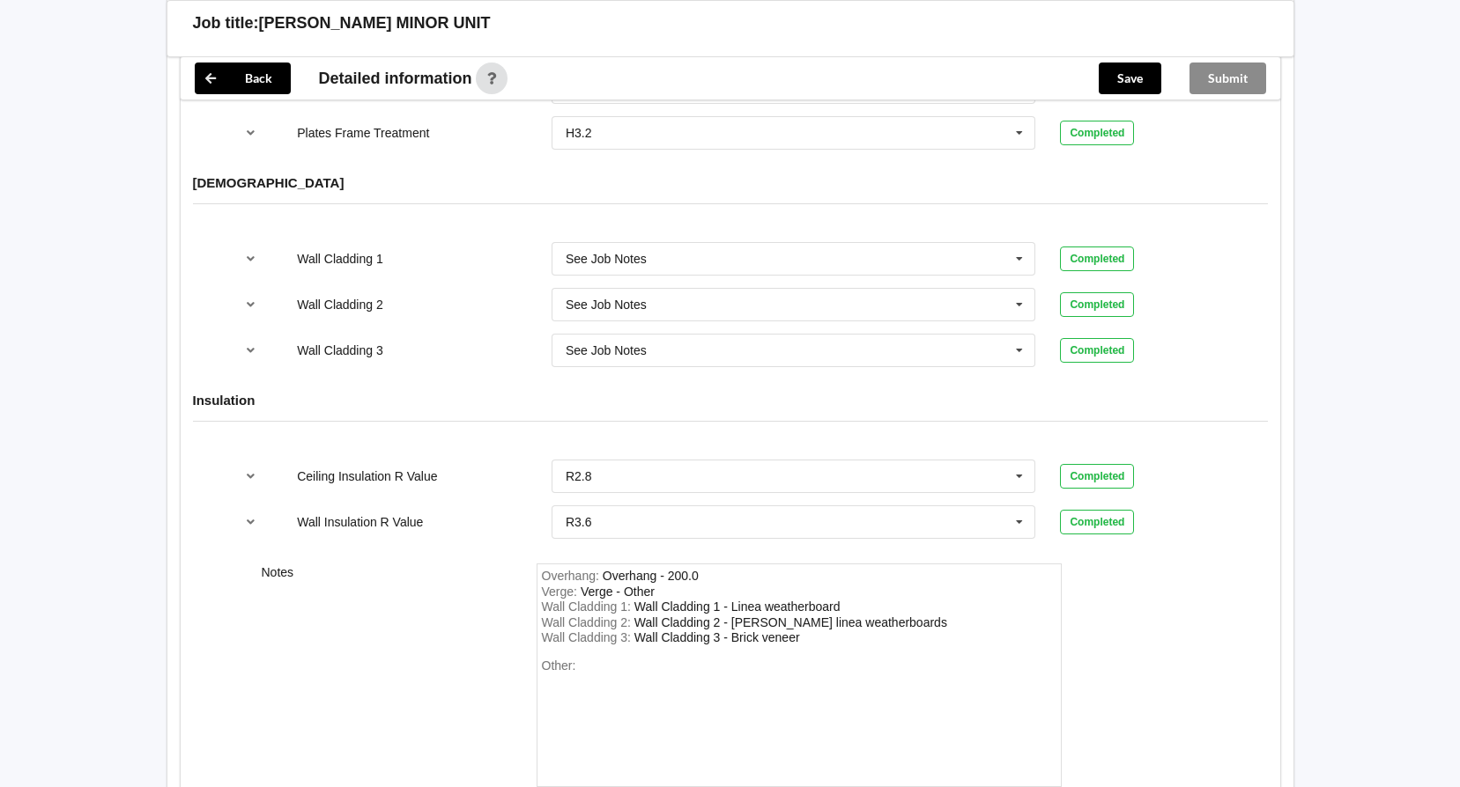
scroll to position [2202, 0]
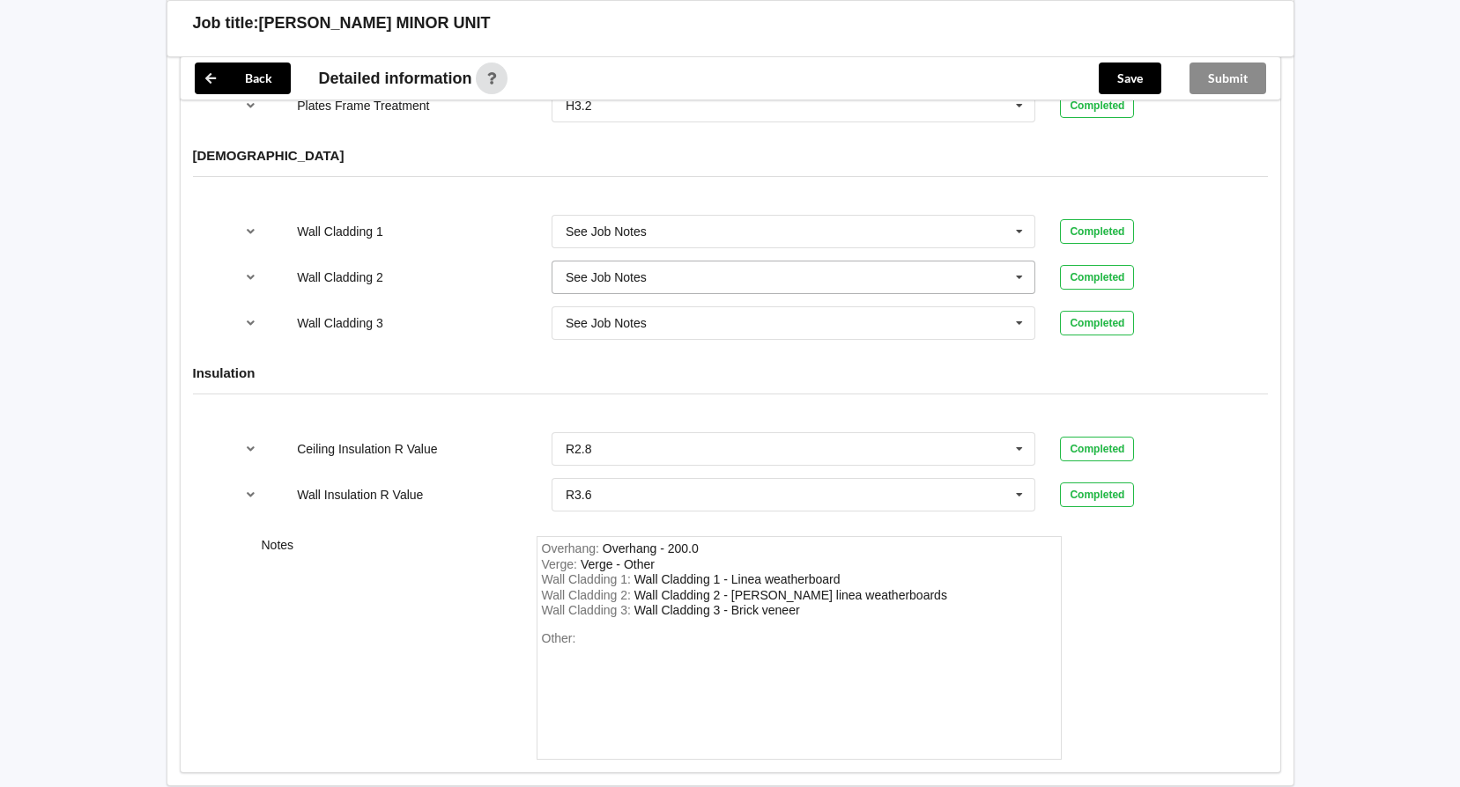
click at [1021, 262] on icon at bounding box center [1019, 278] width 26 height 33
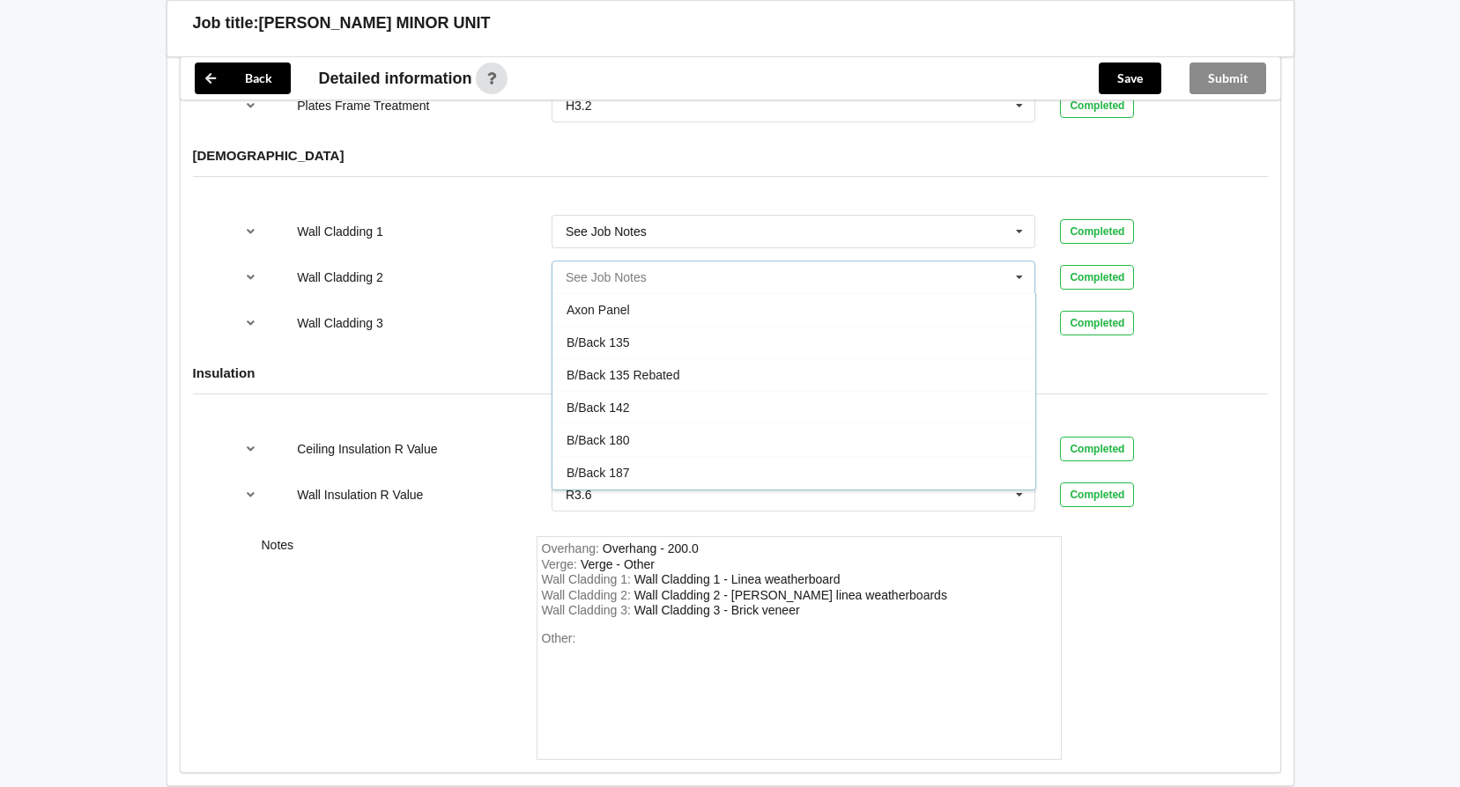
scroll to position [911, 0]
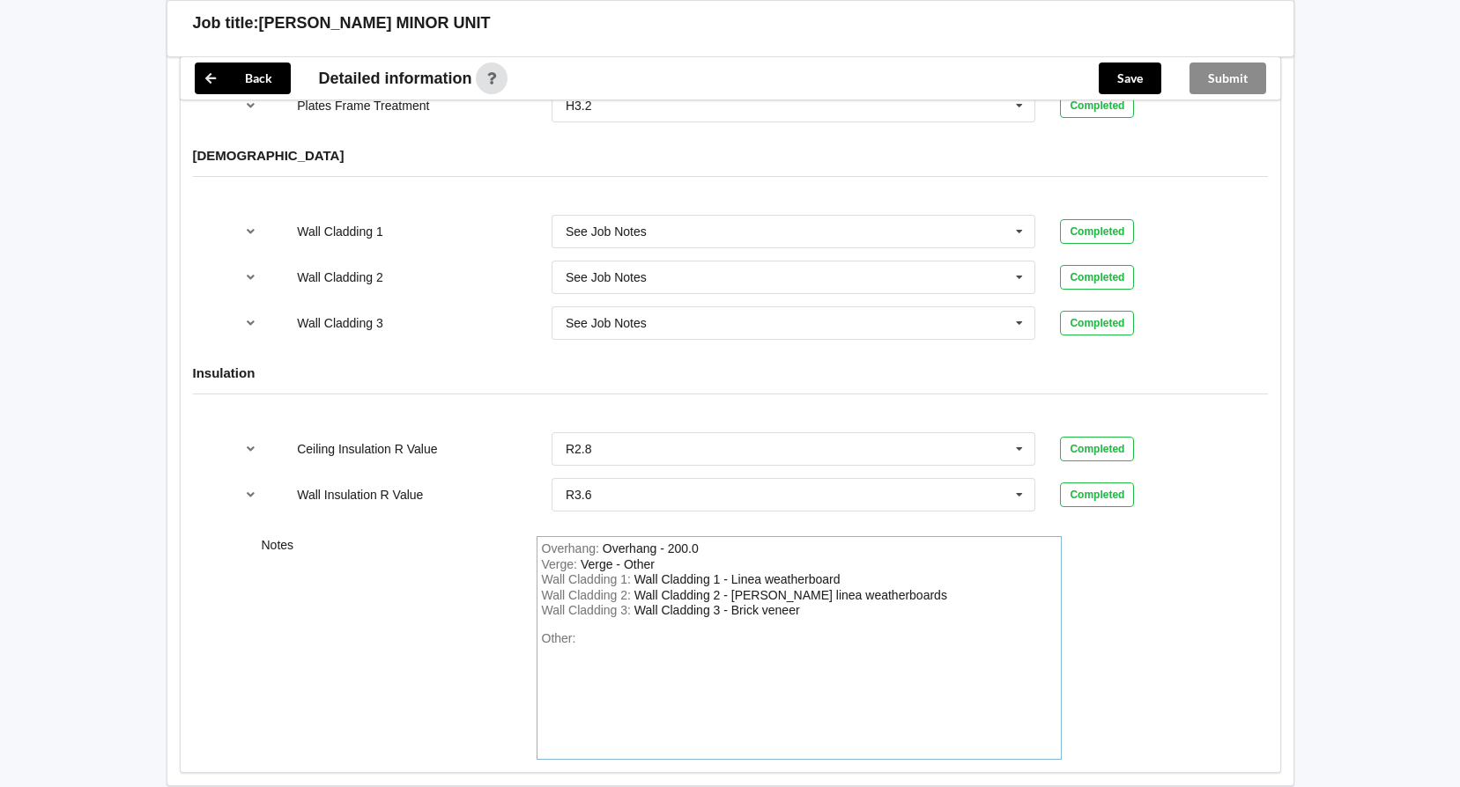
click at [1230, 664] on div "Notes Overhang : Overhang - 200.0 Verge : Verge - Other Wall Cladding 1 : Wall …" at bounding box center [730, 648] width 1099 height 248
click at [1019, 307] on icon at bounding box center [1019, 323] width 26 height 33
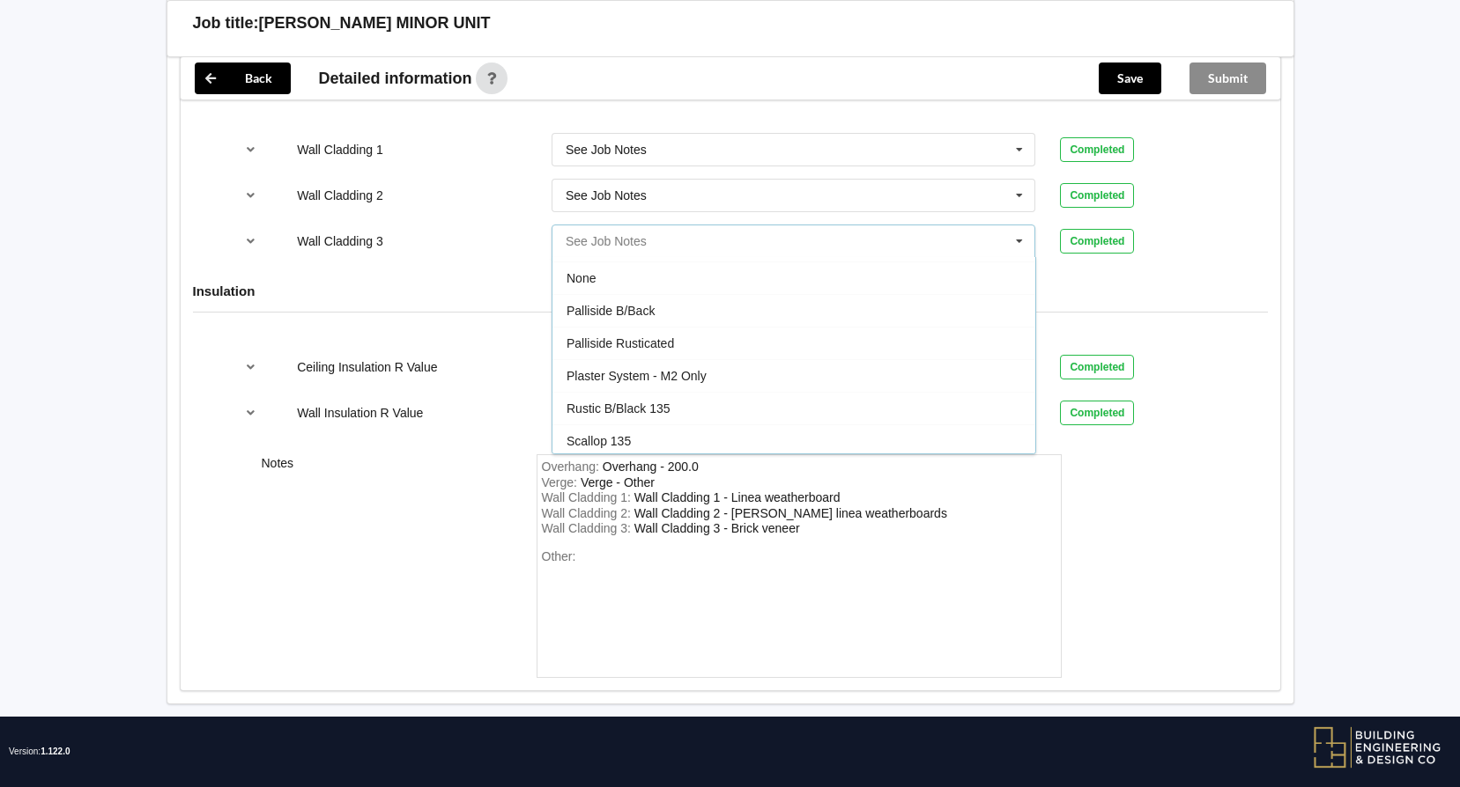
scroll to position [722, 0]
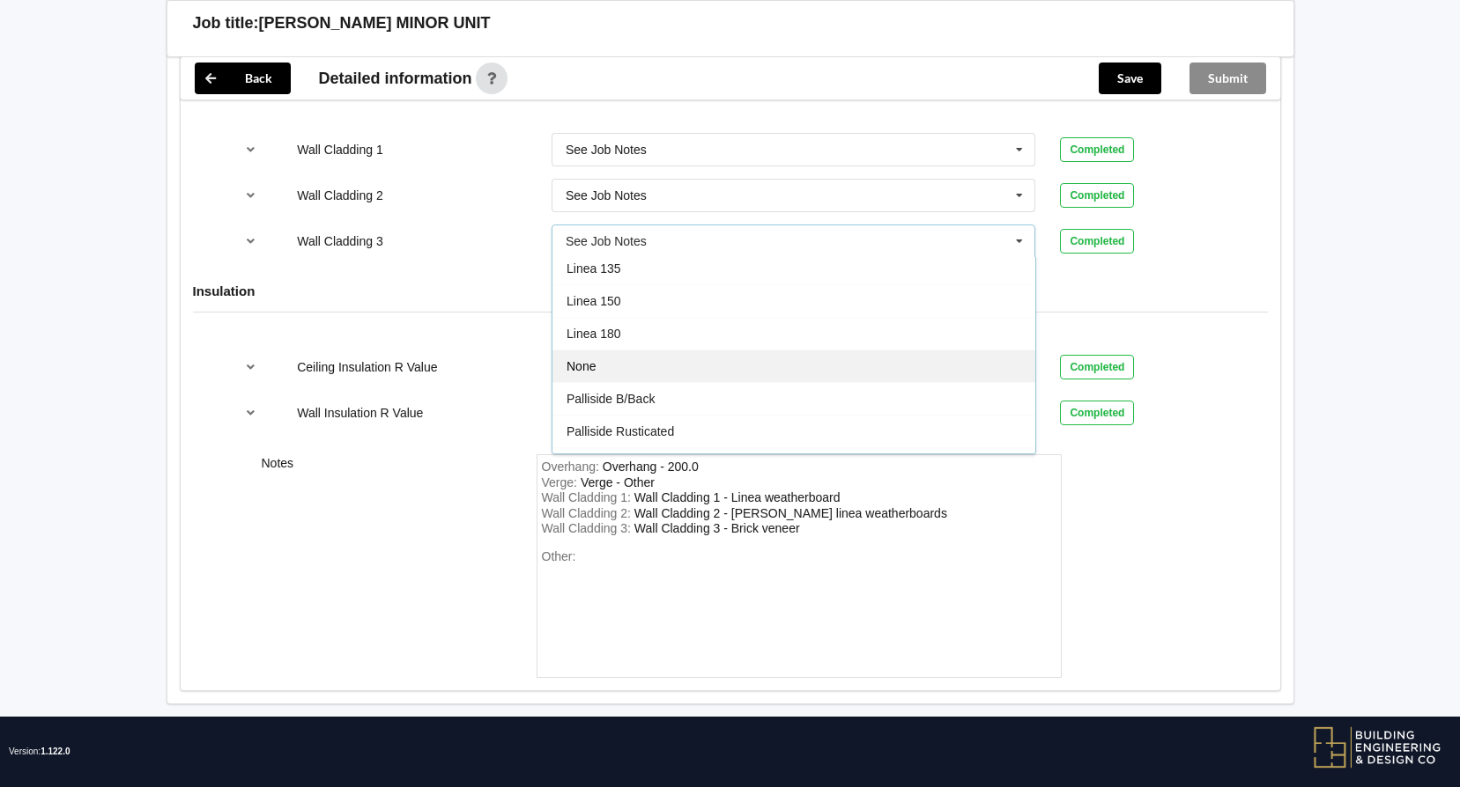
click at [606, 350] on div "None" at bounding box center [793, 366] width 483 height 33
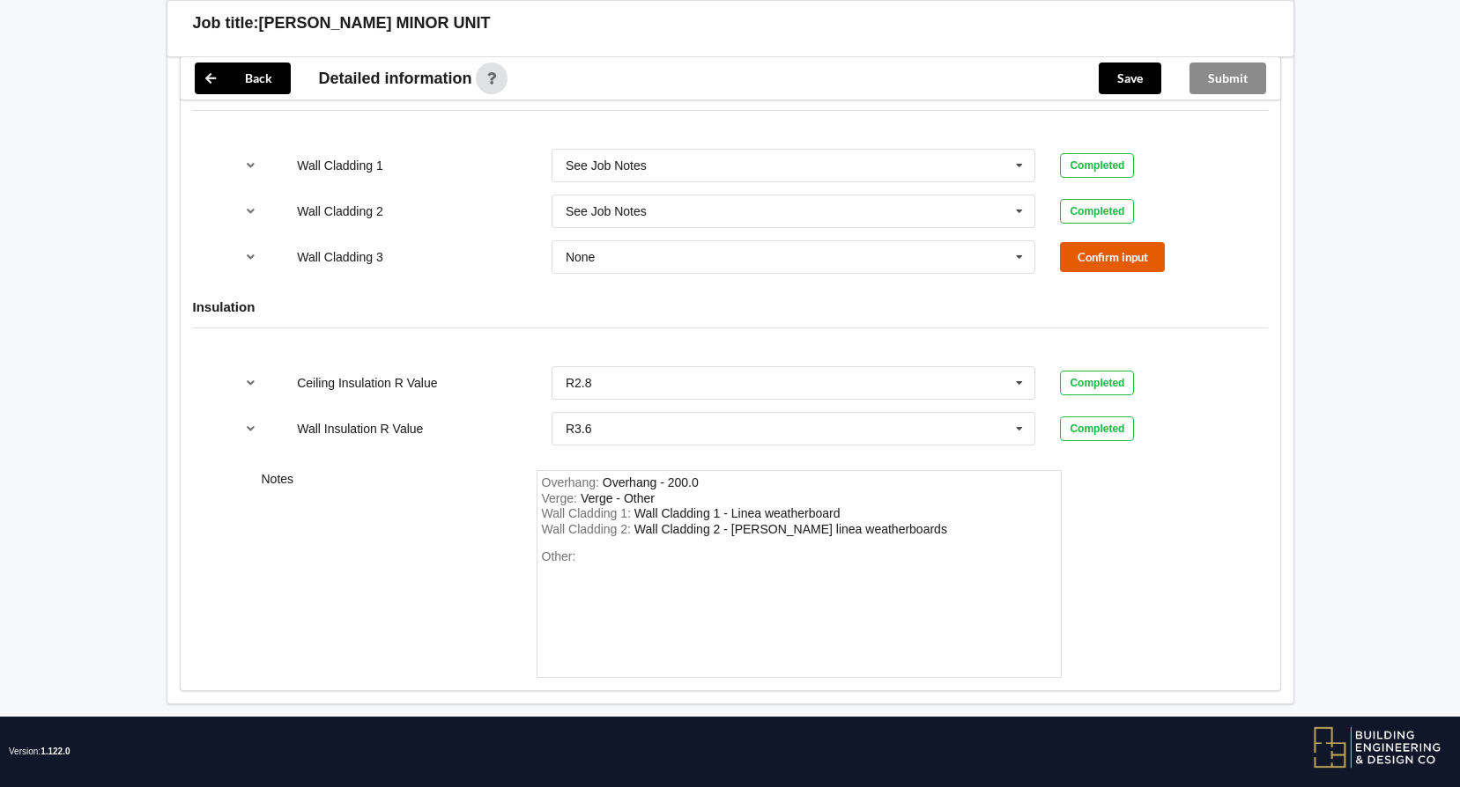
click at [1114, 242] on button "Confirm input" at bounding box center [1112, 256] width 105 height 29
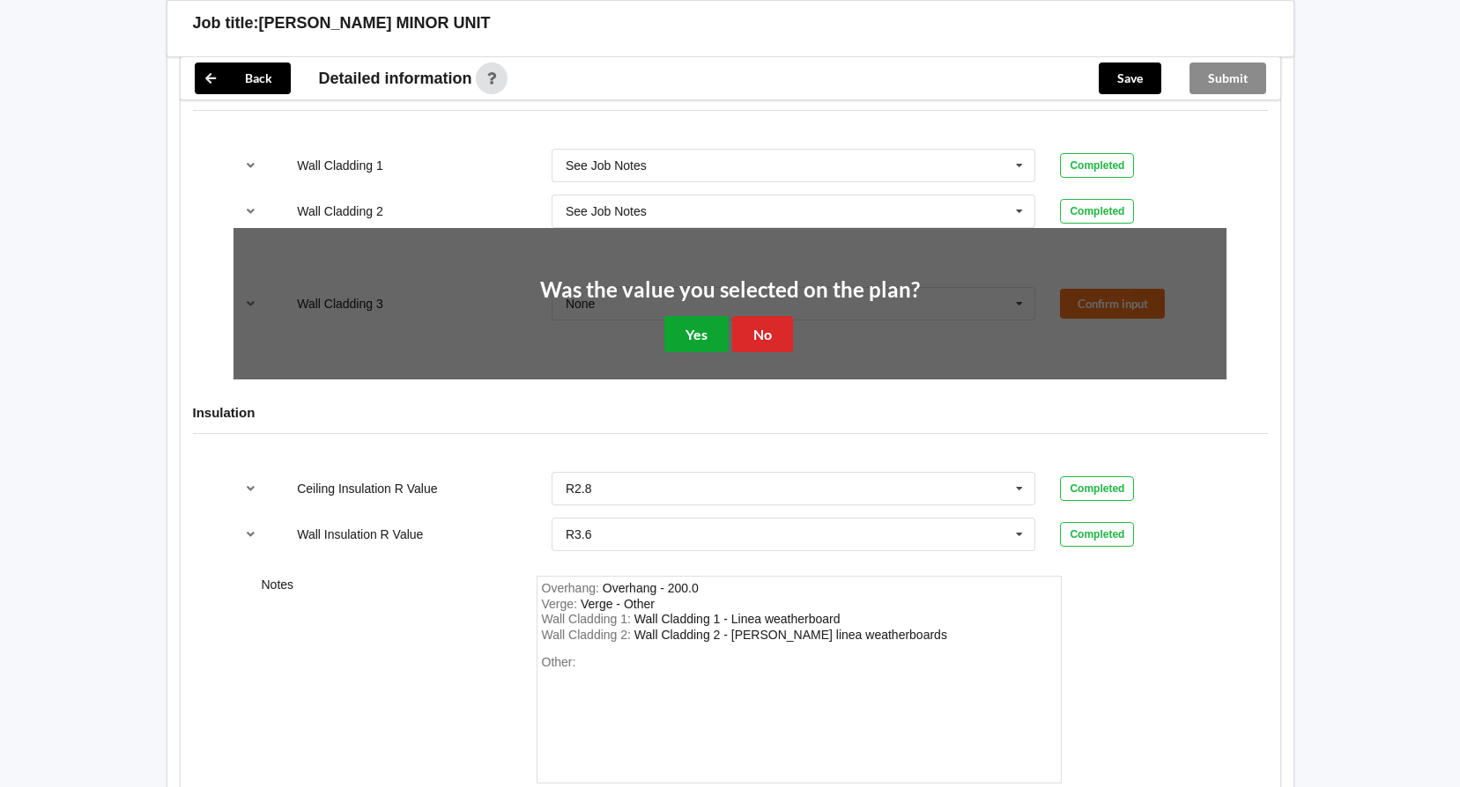
click at [691, 316] on button "Yes" at bounding box center [696, 334] width 64 height 36
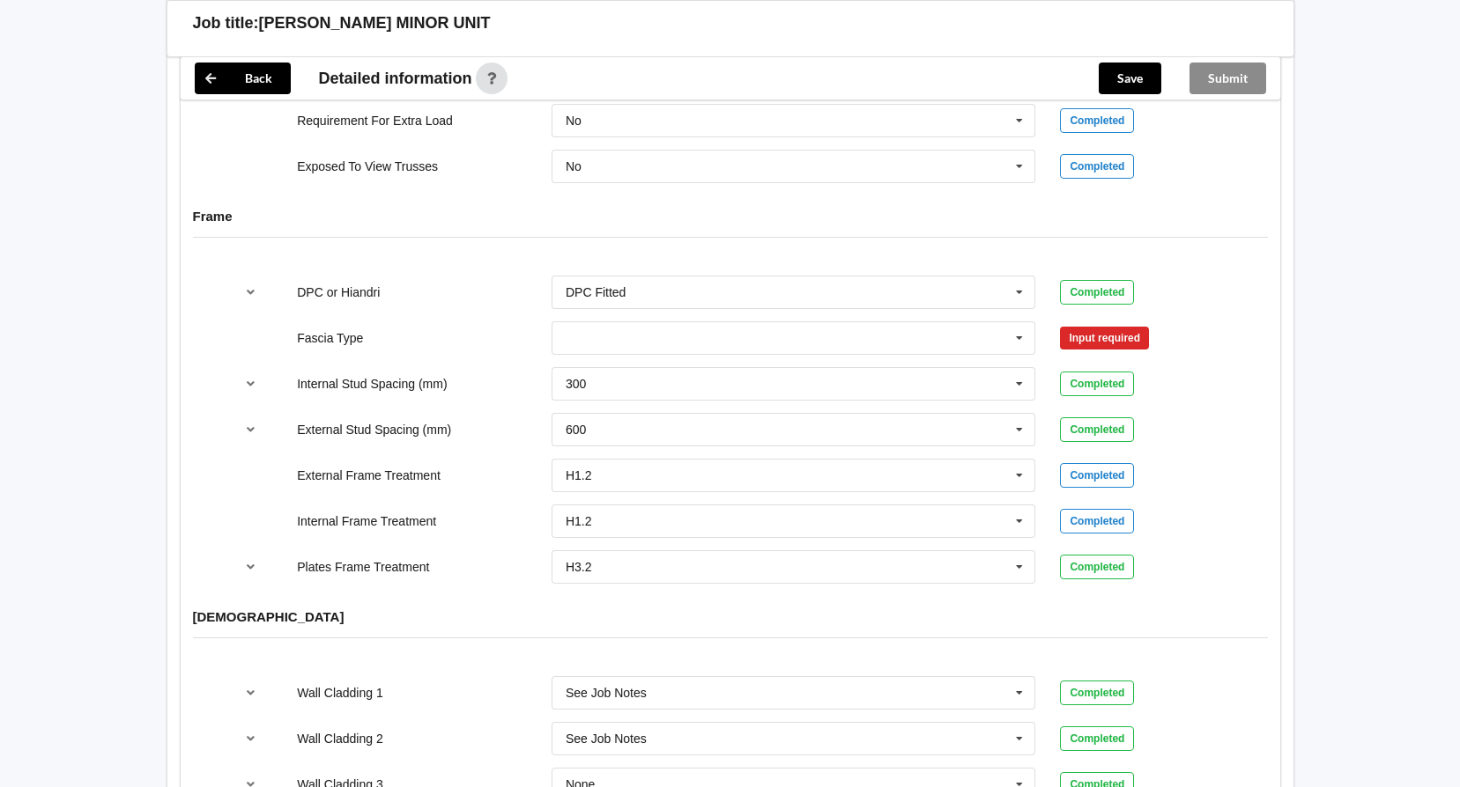
scroll to position [1740, 0]
click at [1023, 323] on icon at bounding box center [1019, 339] width 26 height 33
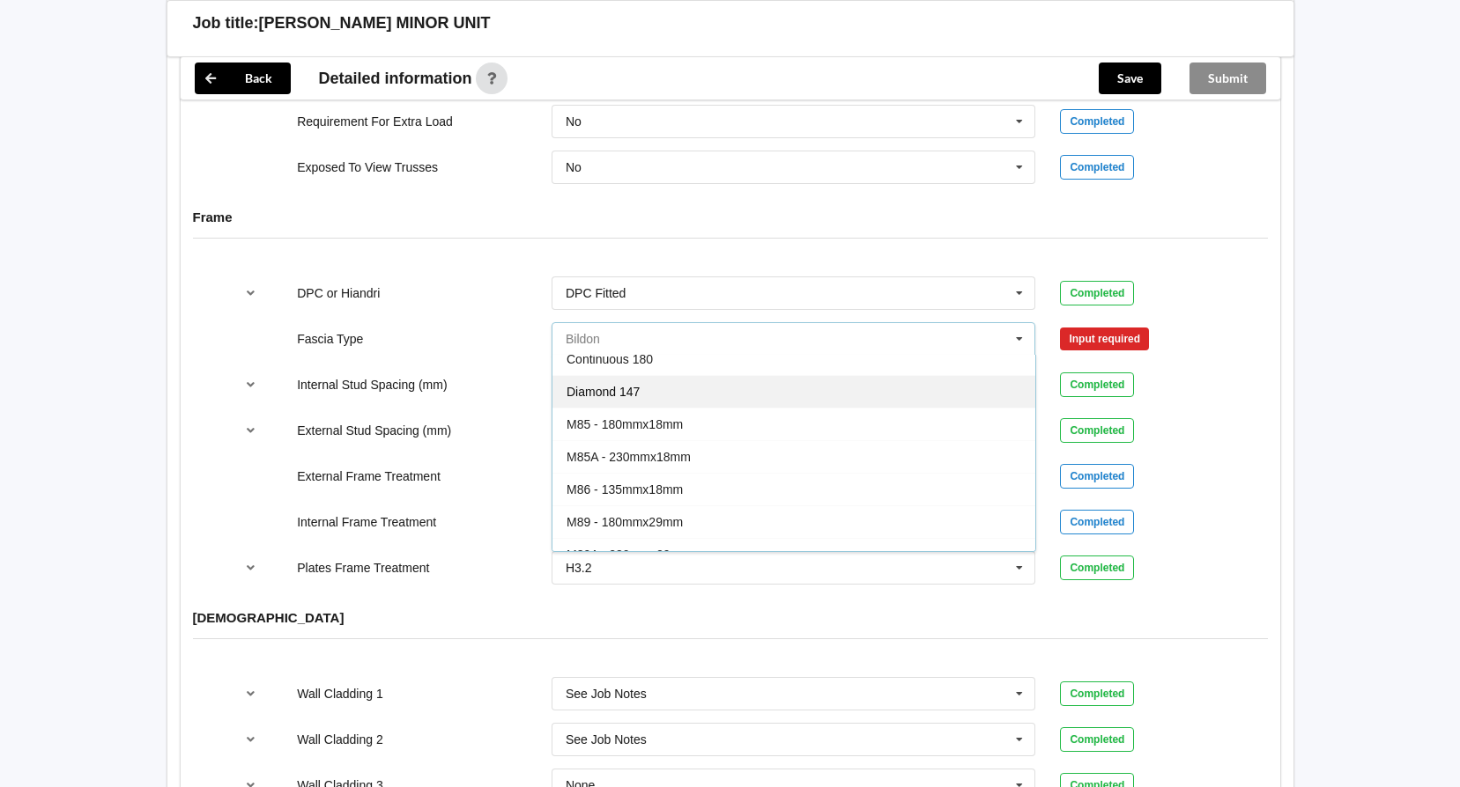
scroll to position [88, 0]
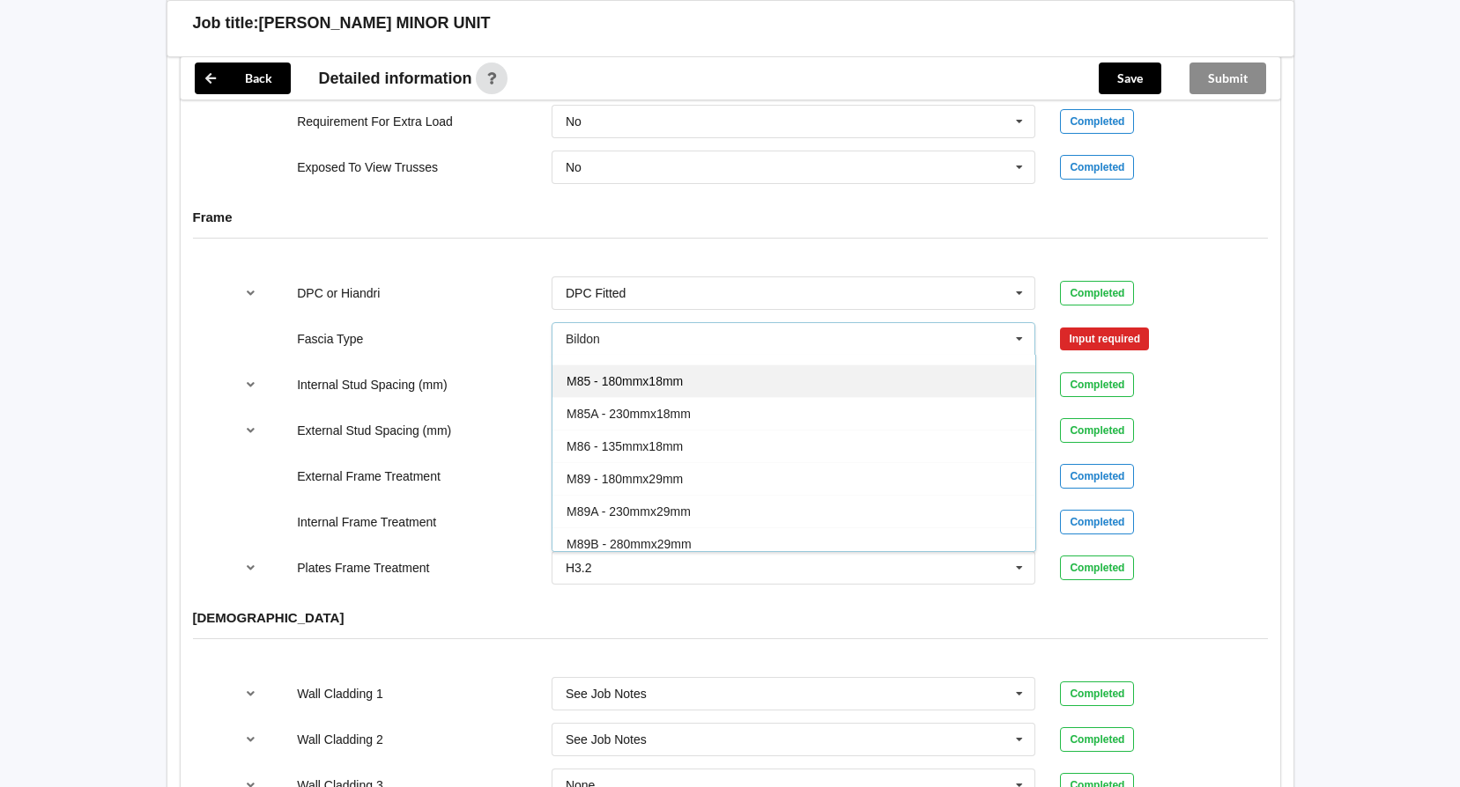
click at [701, 371] on div "M85 - 180mmx18mm" at bounding box center [793, 381] width 483 height 33
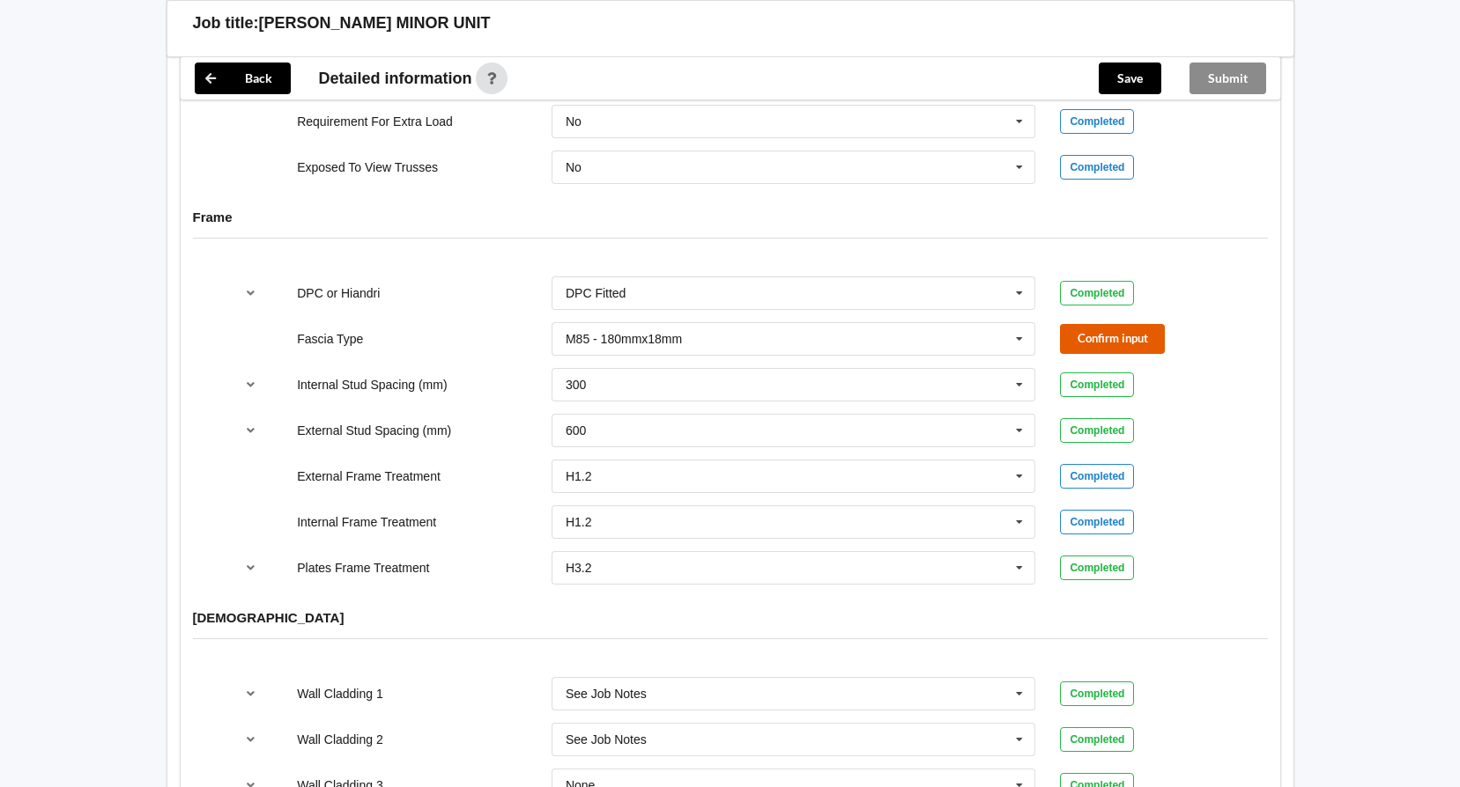
click at [1108, 324] on button "Confirm input" at bounding box center [1112, 338] width 105 height 29
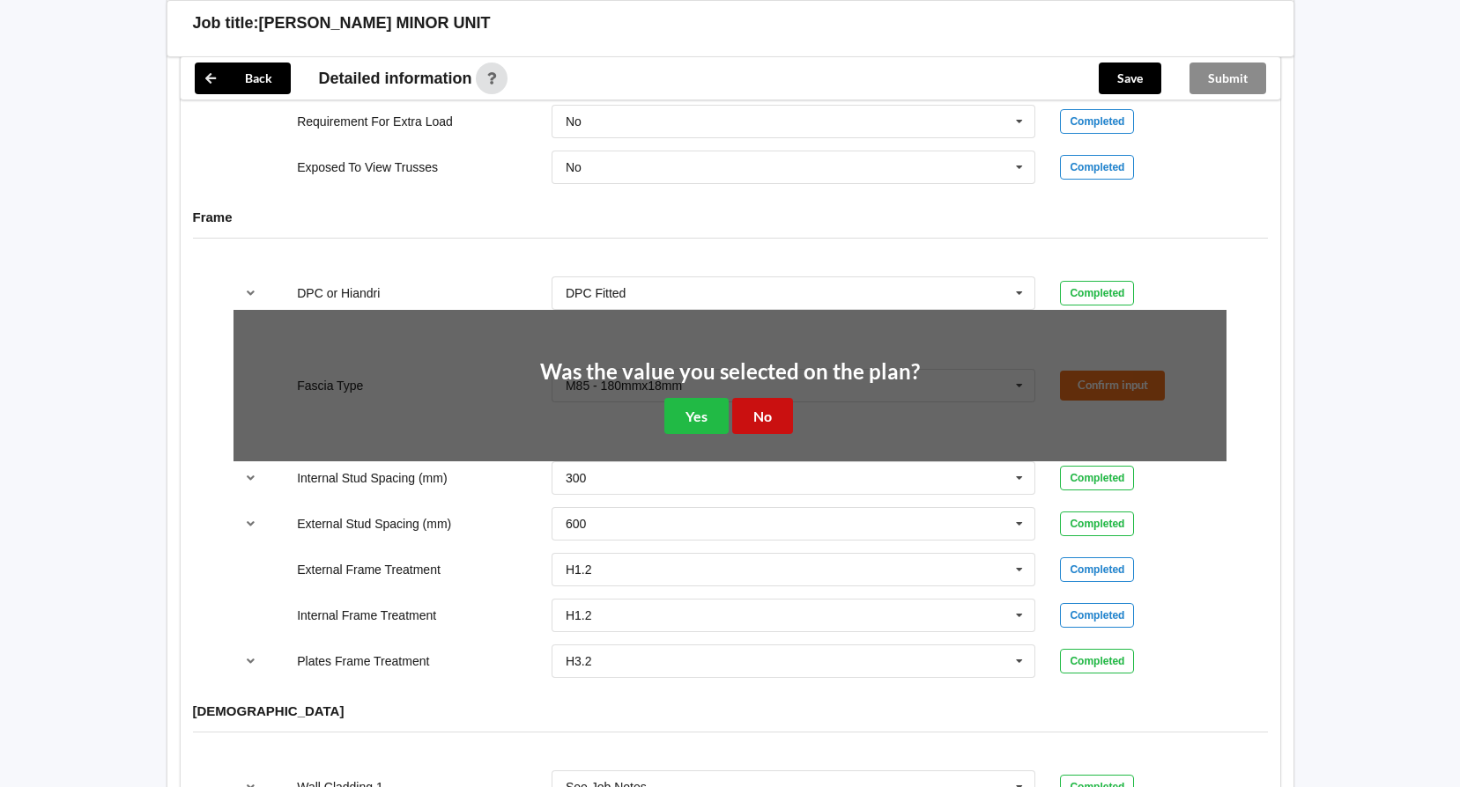
click at [760, 398] on button "No" at bounding box center [762, 416] width 61 height 36
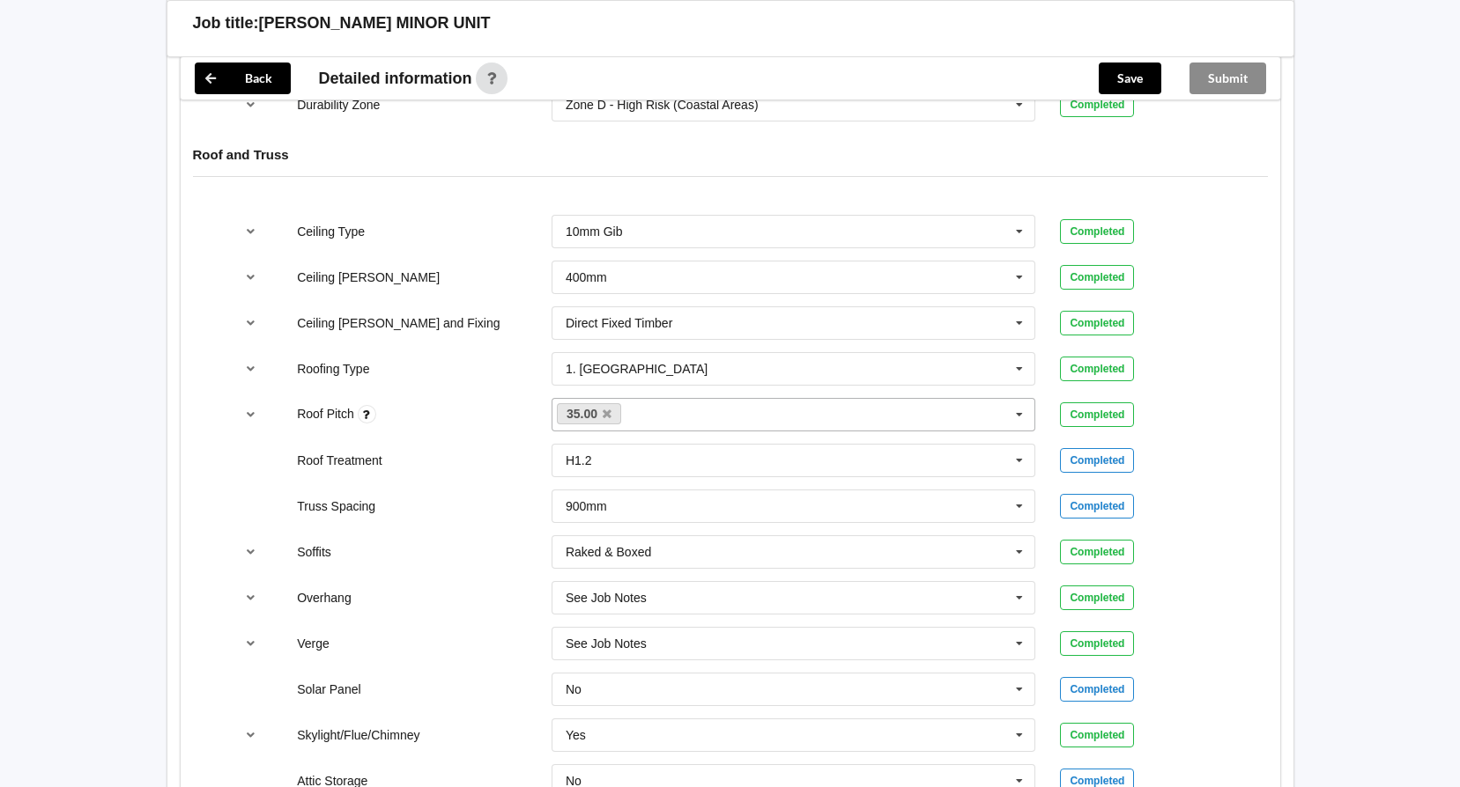
scroll to position [859, 0]
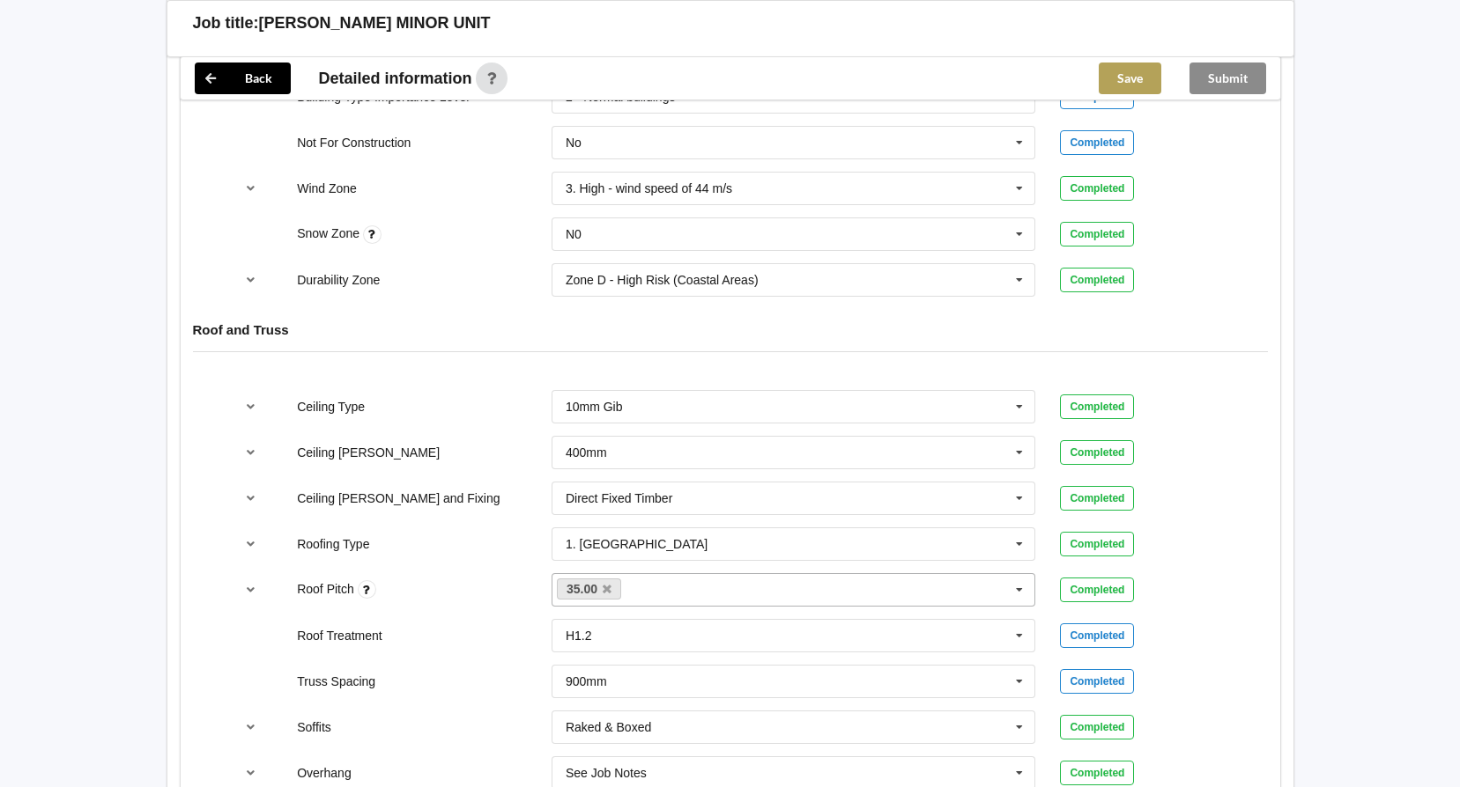
click at [1120, 80] on button "Save" at bounding box center [1129, 79] width 63 height 32
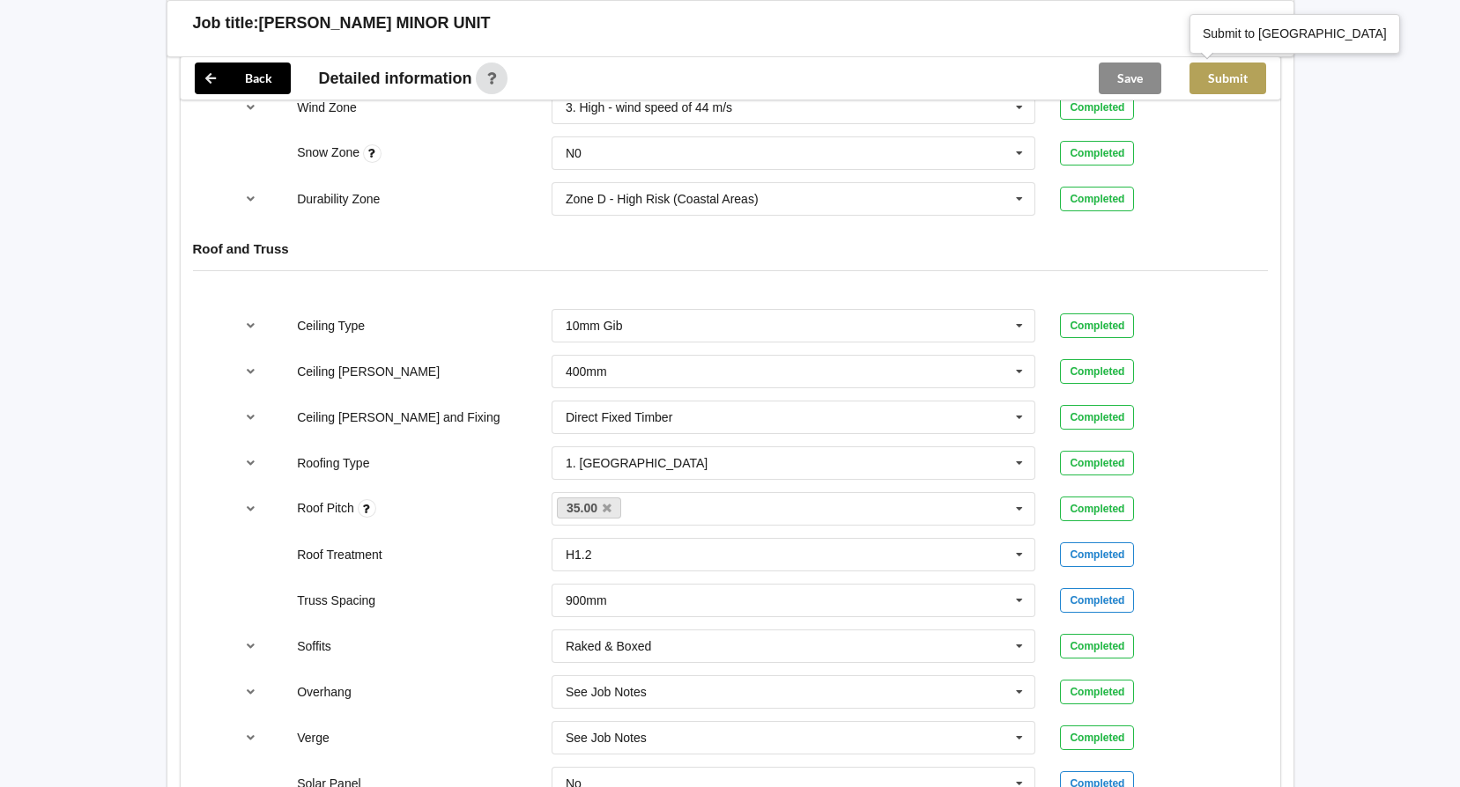
click at [1231, 79] on button "Submit" at bounding box center [1227, 79] width 77 height 32
